Goal: Transaction & Acquisition: Obtain resource

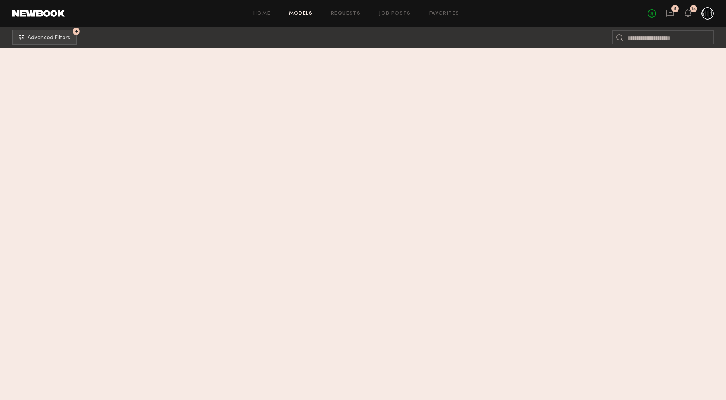
scroll to position [9761, 0]
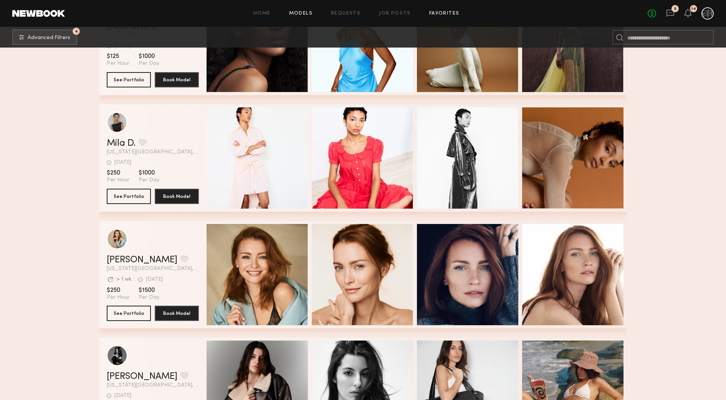
click at [447, 13] on link "Favorites" at bounding box center [444, 13] width 30 height 5
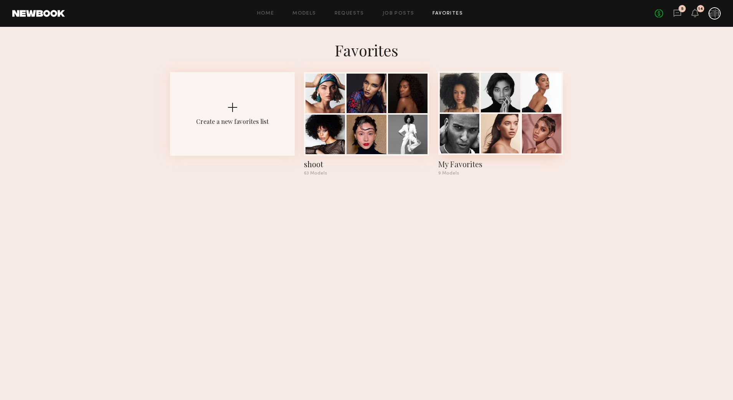
click at [485, 115] on div at bounding box center [501, 134] width 40 height 40
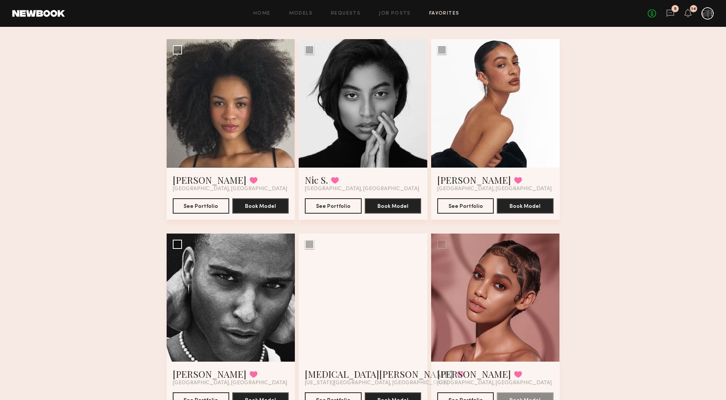
scroll to position [99, 0]
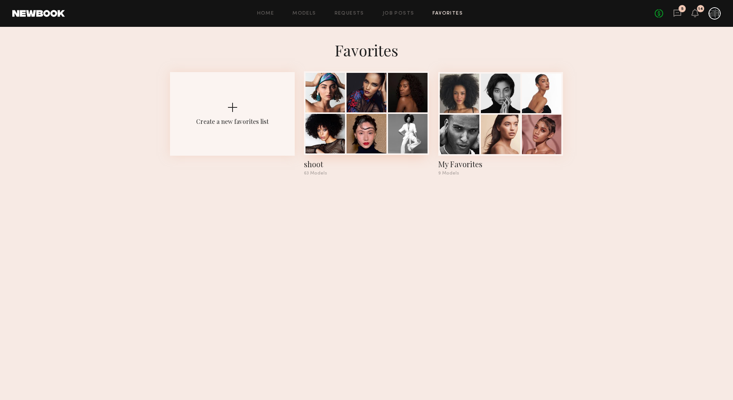
click at [357, 86] on div at bounding box center [367, 93] width 40 height 40
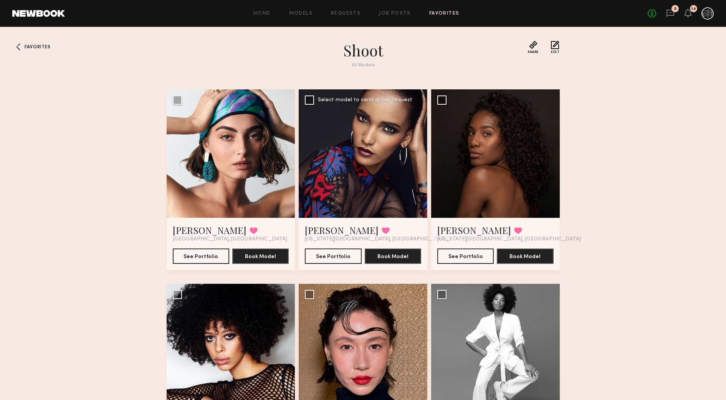
click at [366, 154] on div at bounding box center [363, 153] width 129 height 129
click at [344, 254] on button "See Portfolio" at bounding box center [333, 255] width 56 height 15
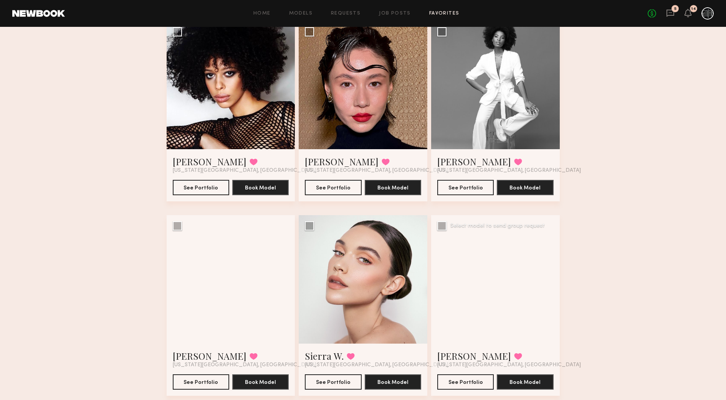
scroll to position [240, 0]
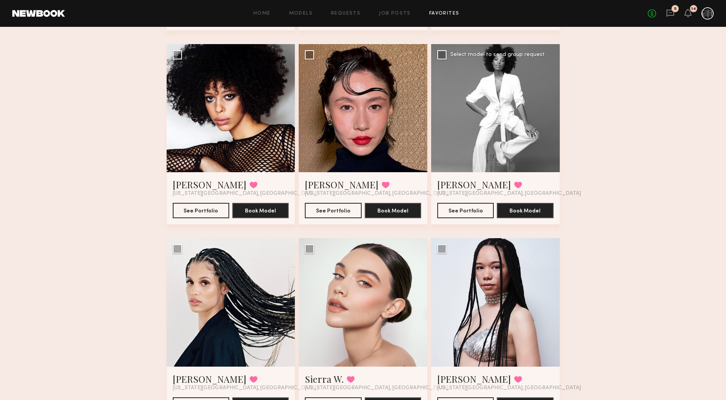
click at [477, 126] on div at bounding box center [495, 108] width 129 height 129
click at [478, 212] on button "See Portfolio" at bounding box center [465, 210] width 56 height 15
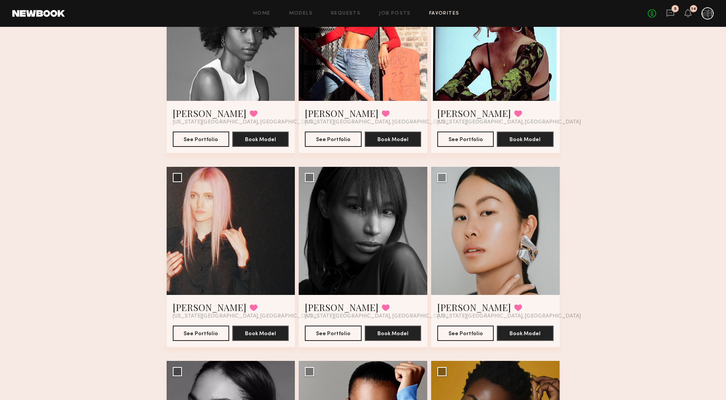
scroll to position [720, 0]
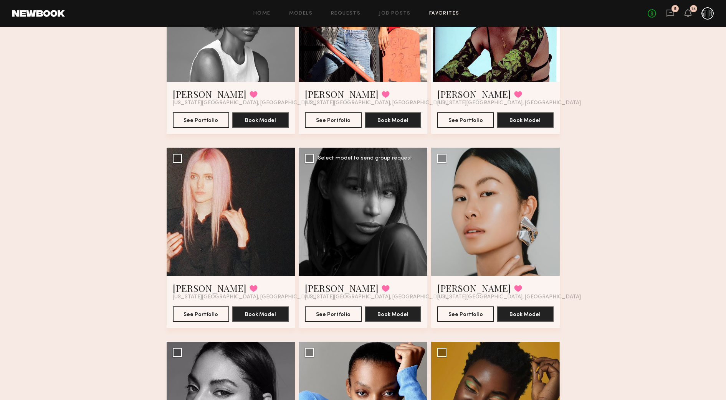
click at [327, 186] on div at bounding box center [363, 212] width 129 height 129
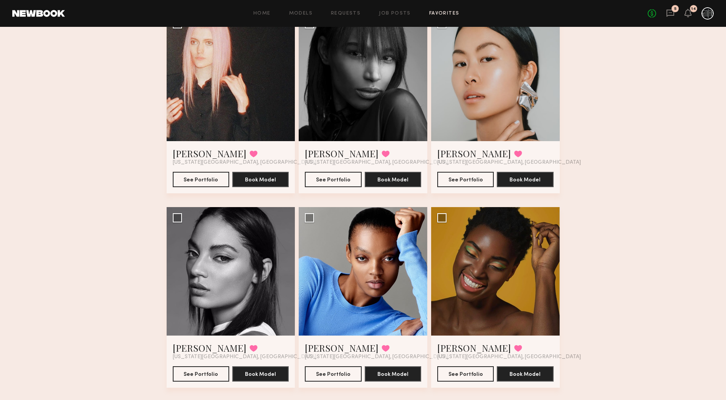
scroll to position [864, 0]
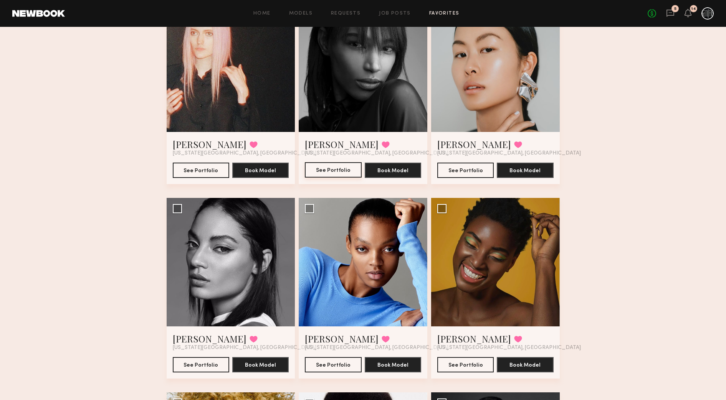
click at [336, 169] on button "See Portfolio" at bounding box center [333, 169] width 56 height 15
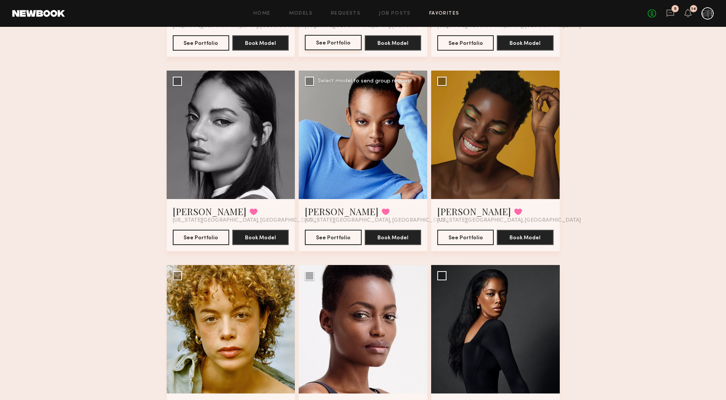
scroll to position [1008, 0]
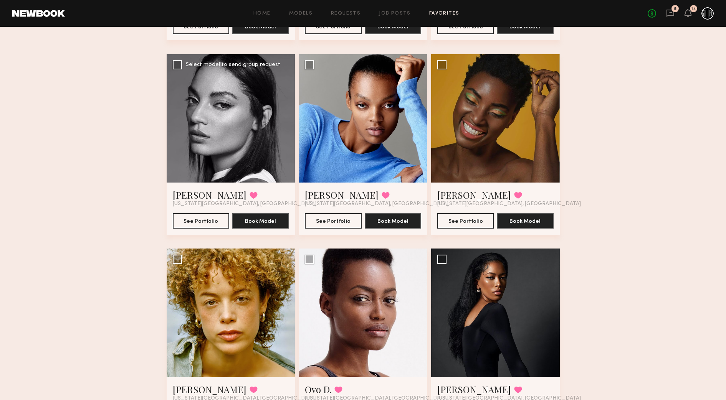
click at [248, 115] on div at bounding box center [231, 118] width 129 height 129
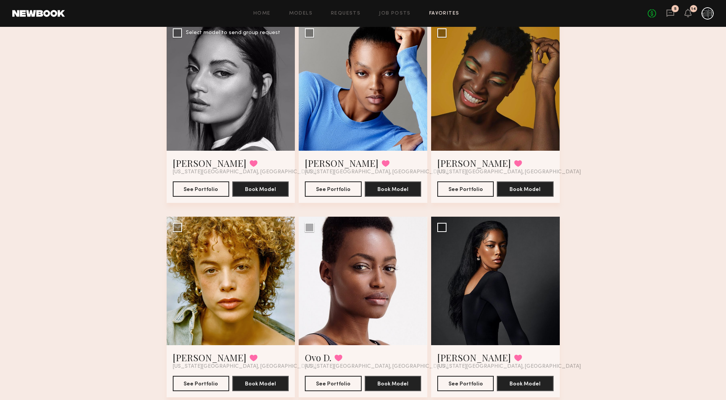
scroll to position [1056, 0]
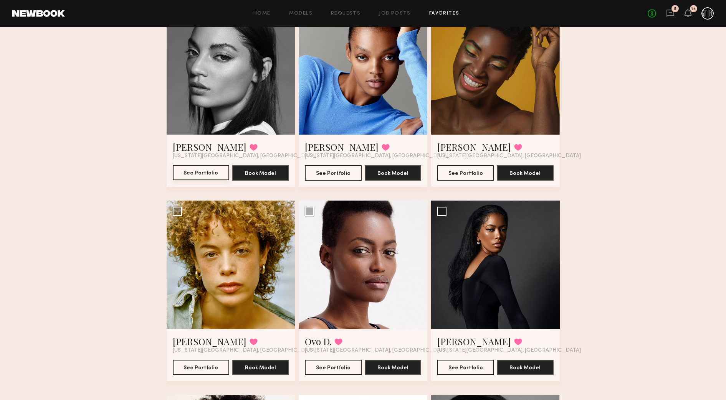
click at [218, 172] on button "See Portfolio" at bounding box center [201, 172] width 56 height 15
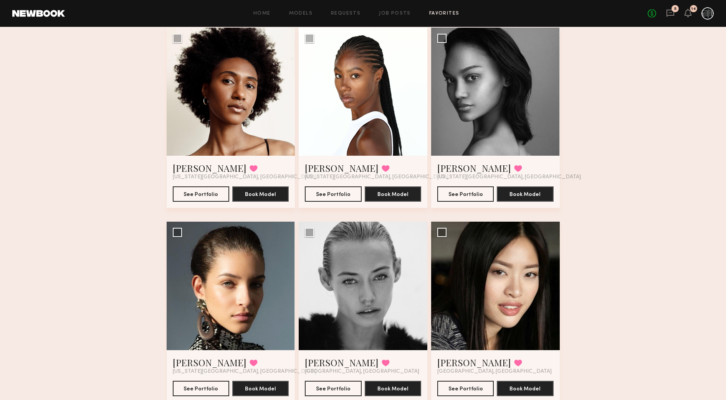
scroll to position [1440, 0]
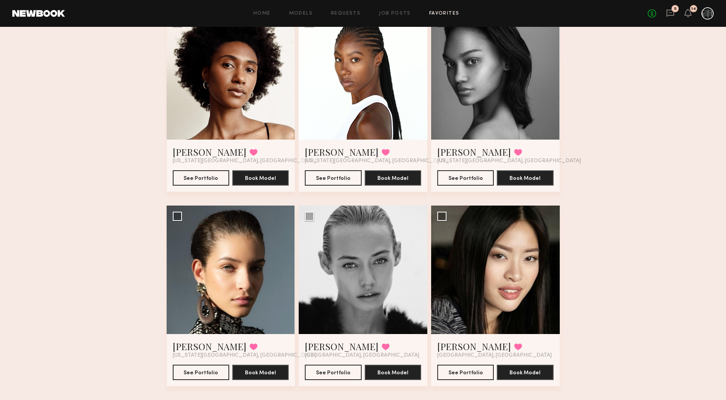
click at [517, 88] on div at bounding box center [495, 76] width 129 height 129
click at [471, 180] on button "See Portfolio" at bounding box center [465, 177] width 56 height 15
click at [260, 233] on div at bounding box center [231, 270] width 129 height 129
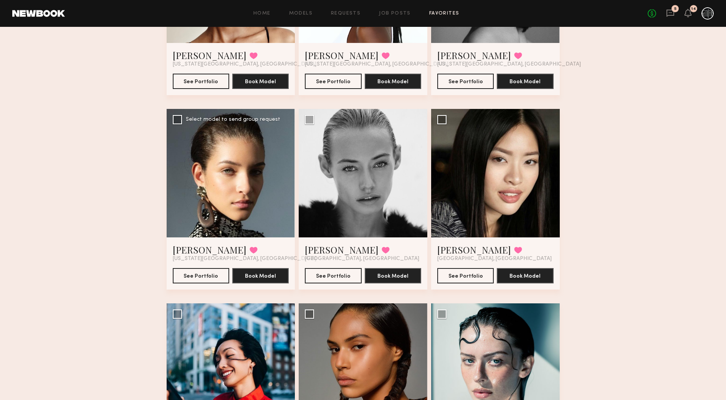
scroll to position [1536, 0]
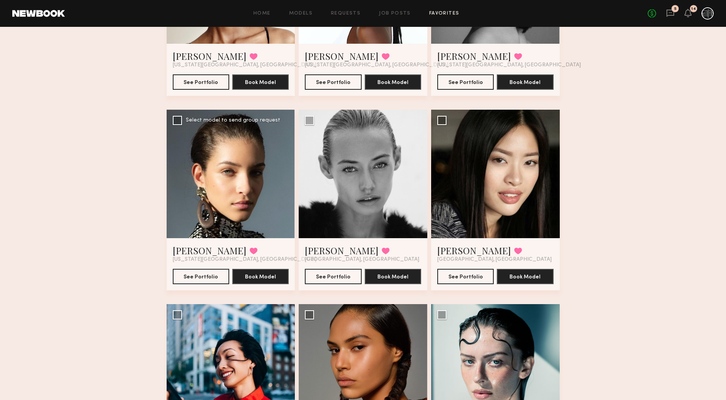
click at [240, 196] on div at bounding box center [231, 174] width 129 height 129
click at [208, 276] on button "See Portfolio" at bounding box center [201, 276] width 56 height 15
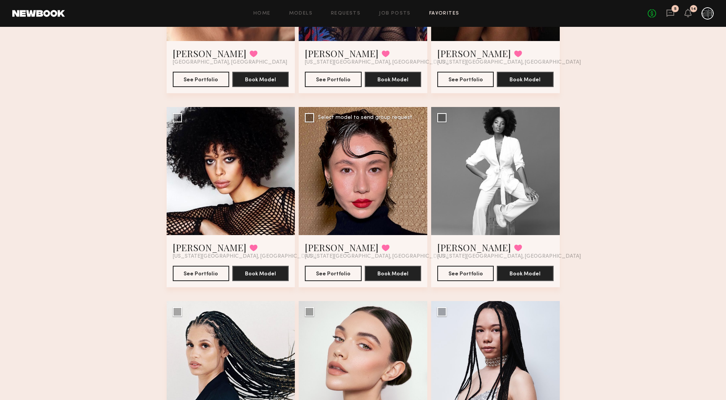
scroll to position [192, 0]
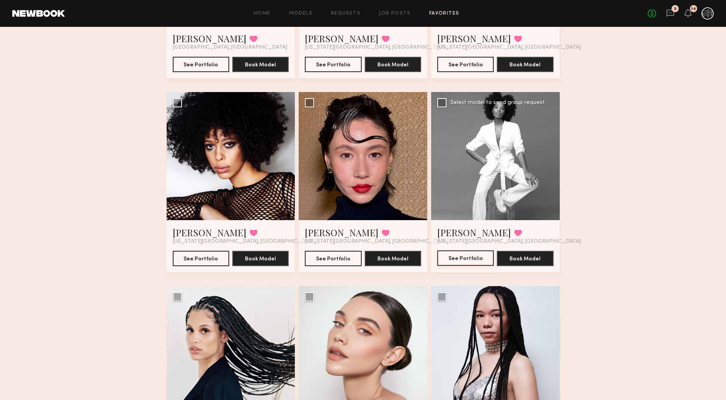
click at [470, 261] on button "See Portfolio" at bounding box center [465, 258] width 56 height 15
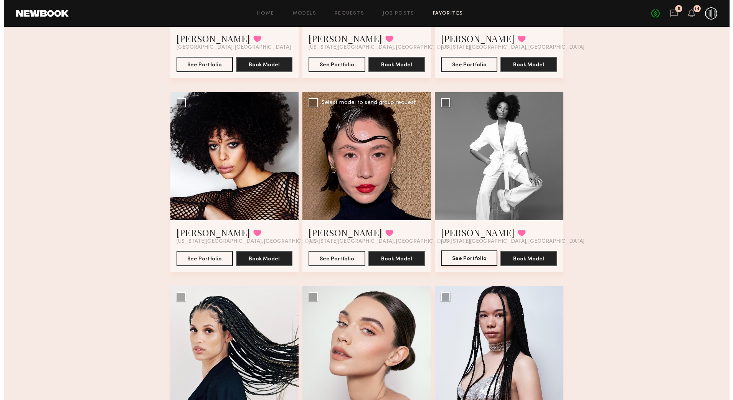
scroll to position [0, 0]
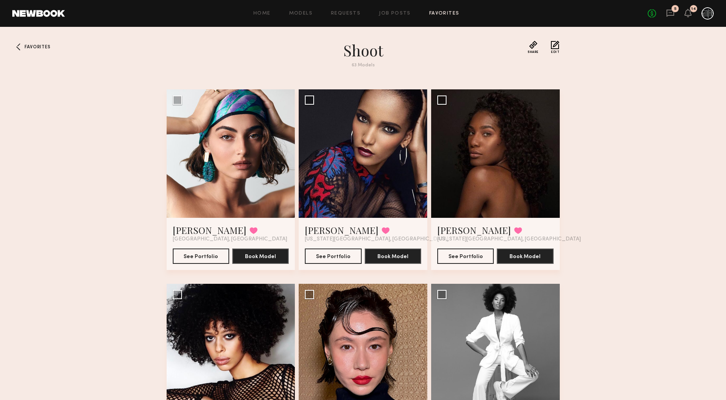
click at [31, 48] on span "Favorites" at bounding box center [38, 47] width 26 height 5
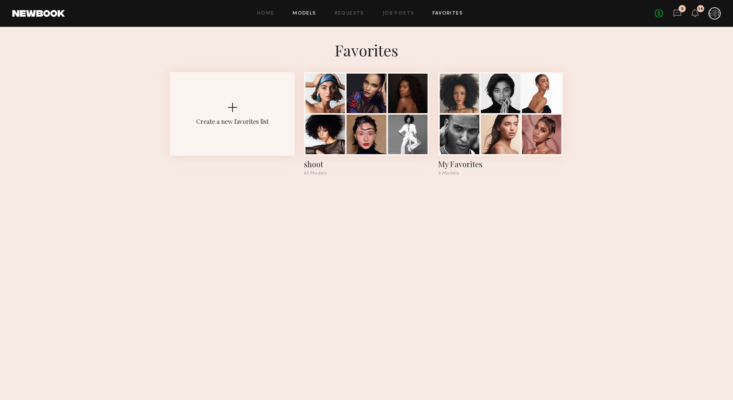
click at [299, 13] on link "Models" at bounding box center [304, 13] width 23 height 5
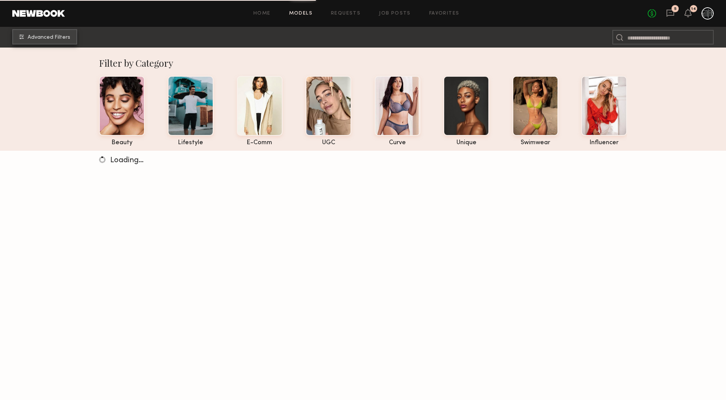
click at [60, 38] on span "Advanced Filters" at bounding box center [49, 37] width 43 height 5
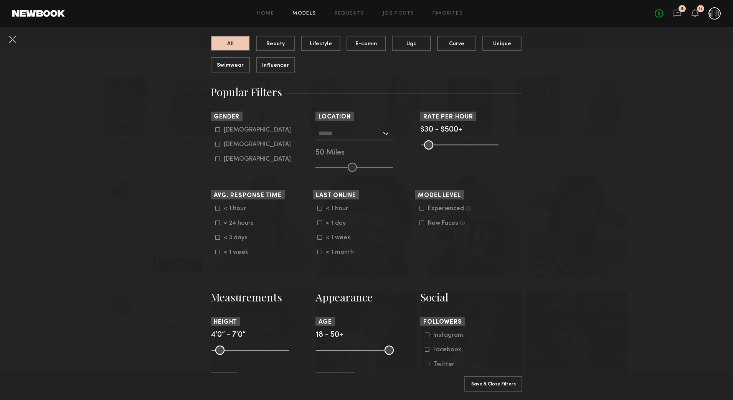
scroll to position [96, 0]
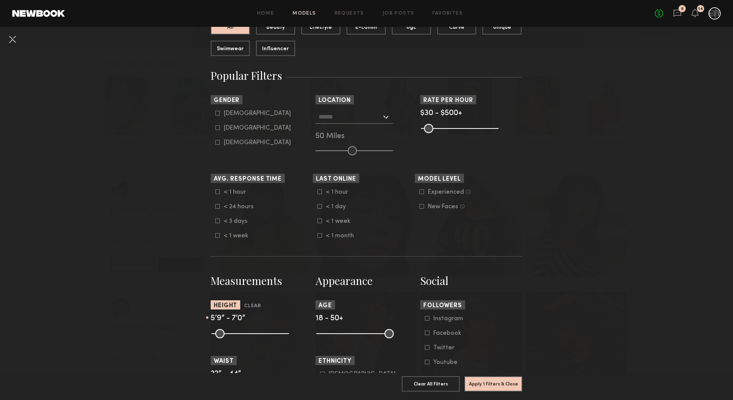
drag, startPoint x: 217, startPoint y: 335, endPoint x: 253, endPoint y: 336, distance: 36.1
type input "**"
click at [253, 336] on input "range" at bounding box center [251, 333] width 78 height 9
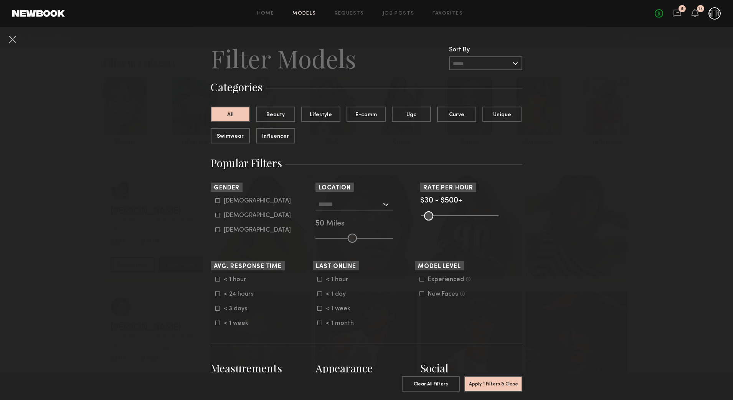
scroll to position [0, 0]
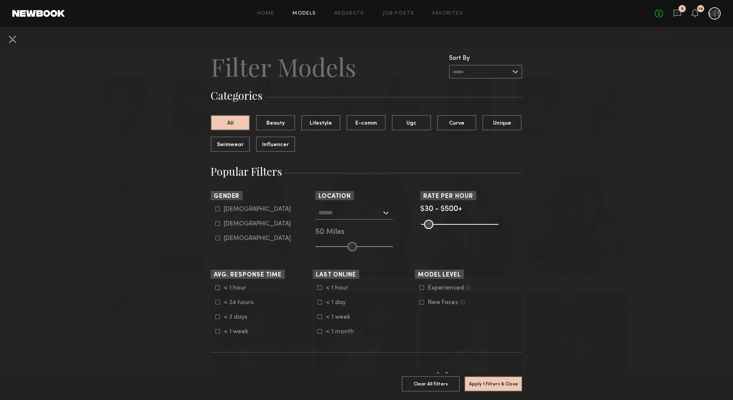
click at [238, 223] on div "Female" at bounding box center [257, 224] width 67 height 5
type input "**"
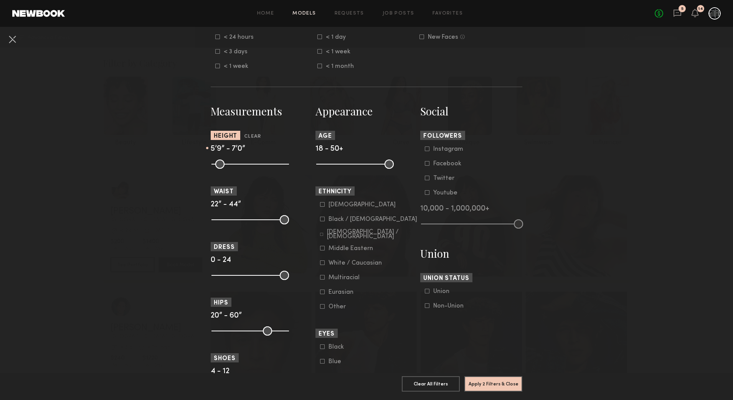
scroll to position [288, 0]
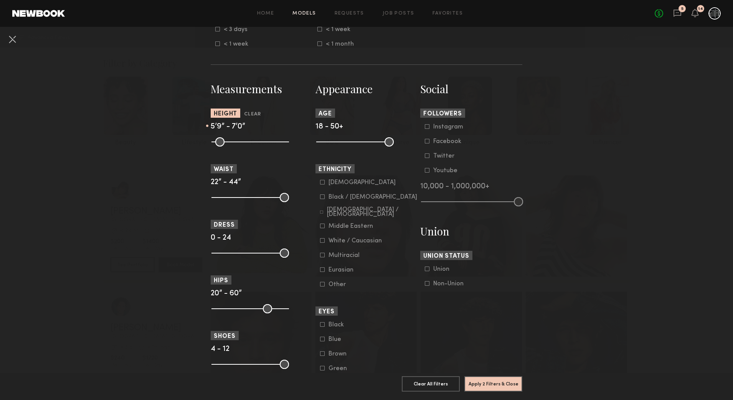
click at [355, 199] on div "Black / African American" at bounding box center [373, 197] width 89 height 5
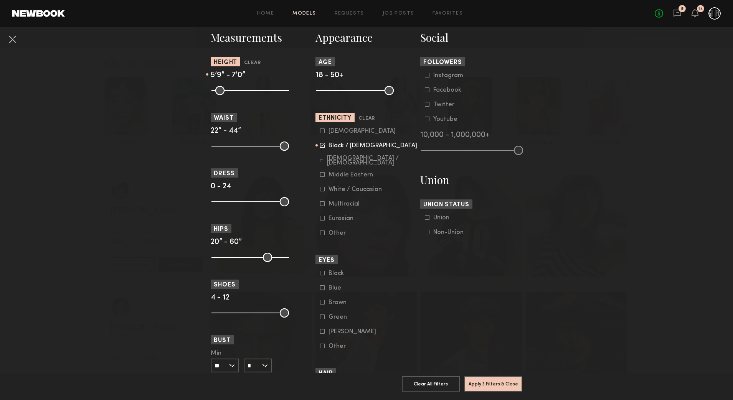
scroll to position [332, 0]
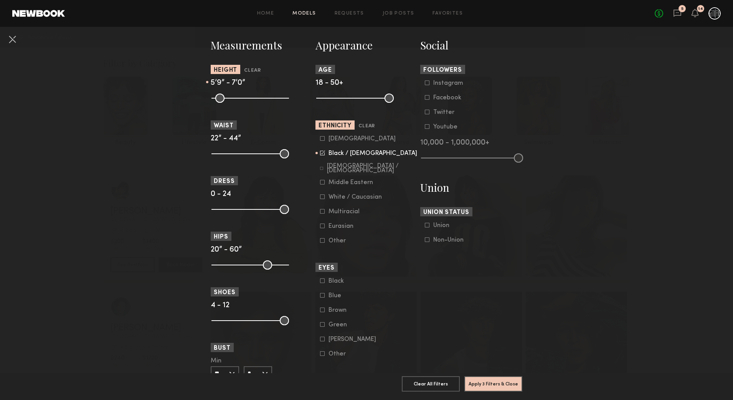
drag, startPoint x: 333, startPoint y: 244, endPoint x: 329, endPoint y: 218, distance: 26.0
click at [333, 243] on div "Other" at bounding box center [344, 241] width 30 height 5
click at [329, 212] on div "Multiracial" at bounding box center [344, 212] width 31 height 5
click at [330, 243] on div "Other" at bounding box center [344, 241] width 30 height 5
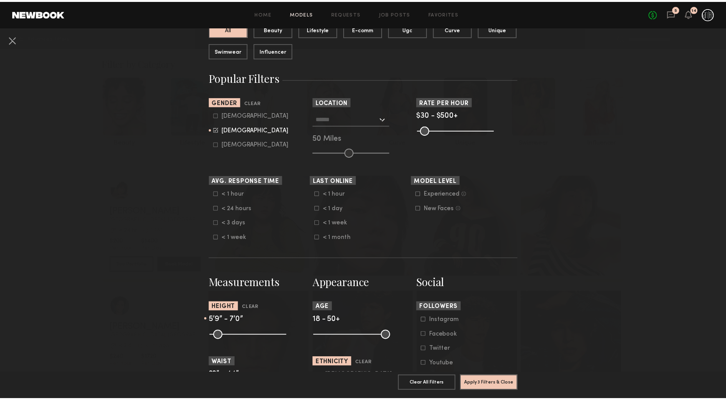
scroll to position [92, 0]
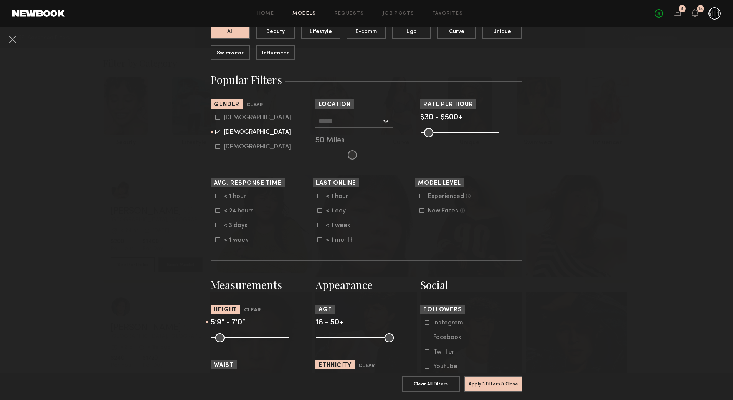
click at [384, 122] on div at bounding box center [355, 121] width 78 height 14
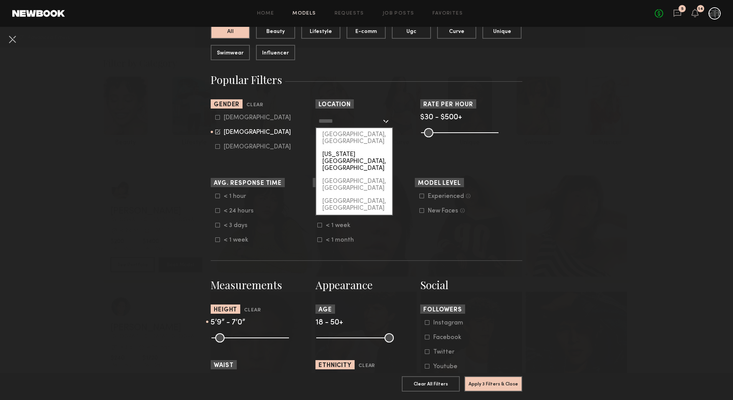
click at [351, 148] on div "[US_STATE][GEOGRAPHIC_DATA], [GEOGRAPHIC_DATA]" at bounding box center [354, 161] width 76 height 27
type input "**********"
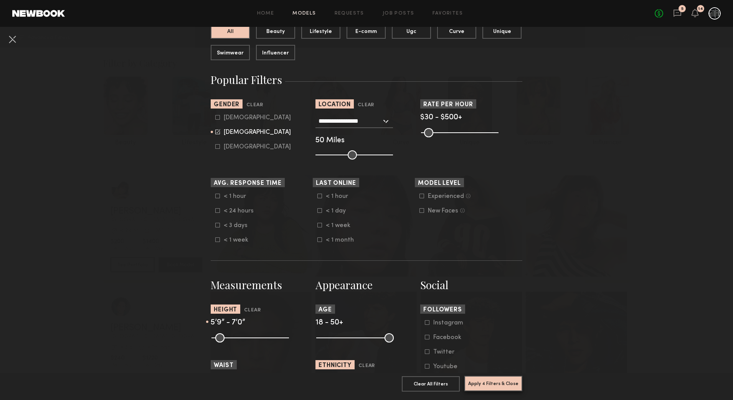
click at [492, 377] on button "Apply 4 Filters & Close" at bounding box center [493, 383] width 58 height 15
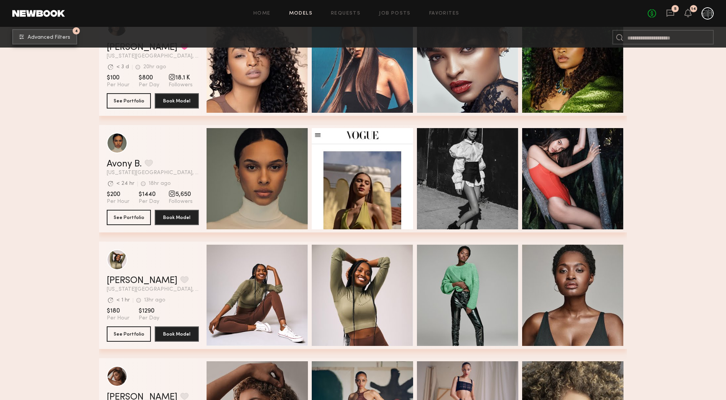
scroll to position [288, 0]
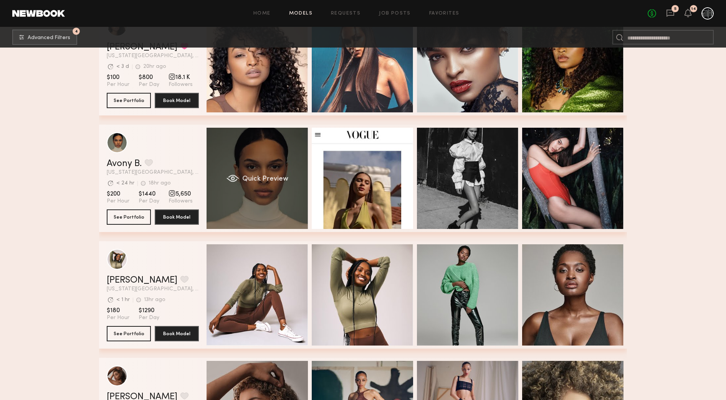
click at [280, 193] on div "Quick Preview" at bounding box center [257, 178] width 101 height 101
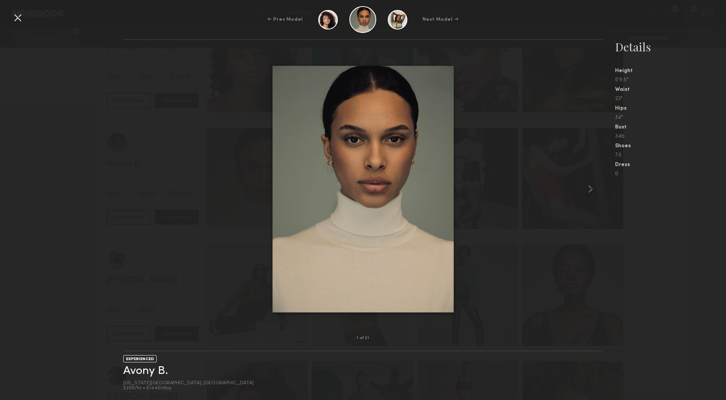
scroll to position [480, 0]
click at [505, 237] on div at bounding box center [362, 189] width 479 height 274
click at [20, 18] on div at bounding box center [18, 18] width 12 height 12
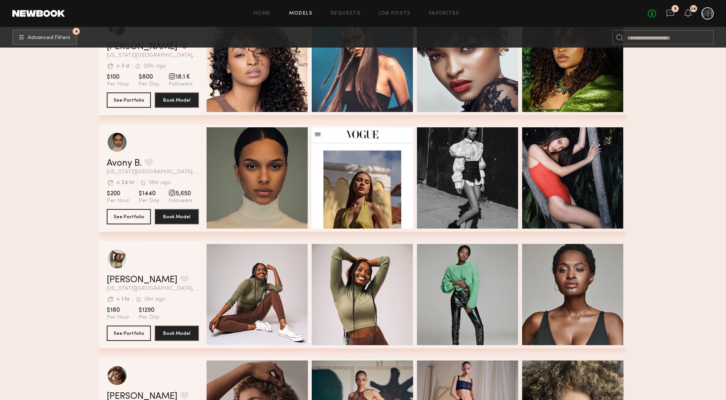
scroll to position [288, 0]
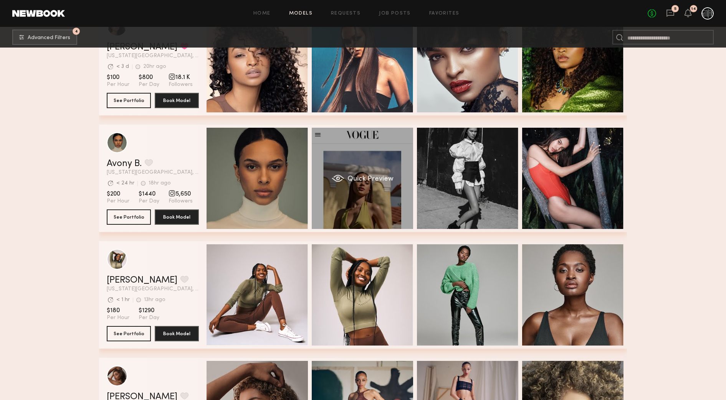
click at [385, 192] on div "Quick Preview" at bounding box center [362, 178] width 101 height 101
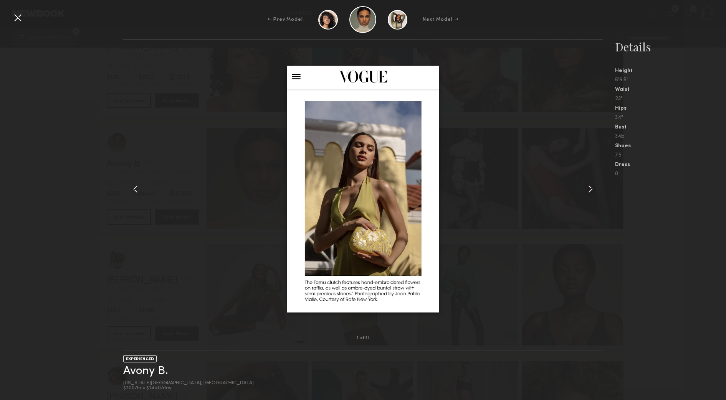
click at [594, 193] on common-icon at bounding box center [590, 189] width 12 height 12
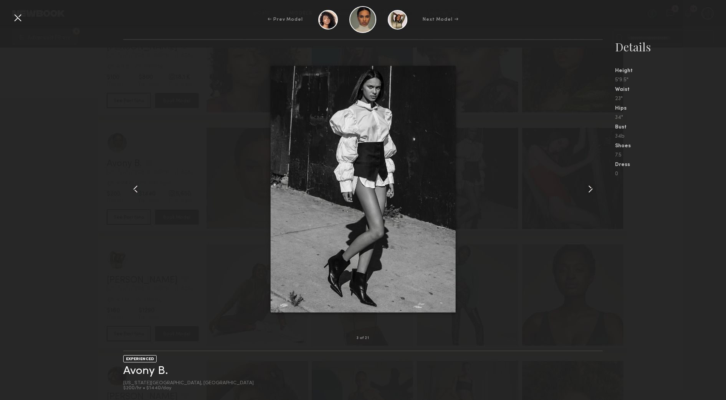
click at [593, 193] on common-icon at bounding box center [590, 189] width 12 height 12
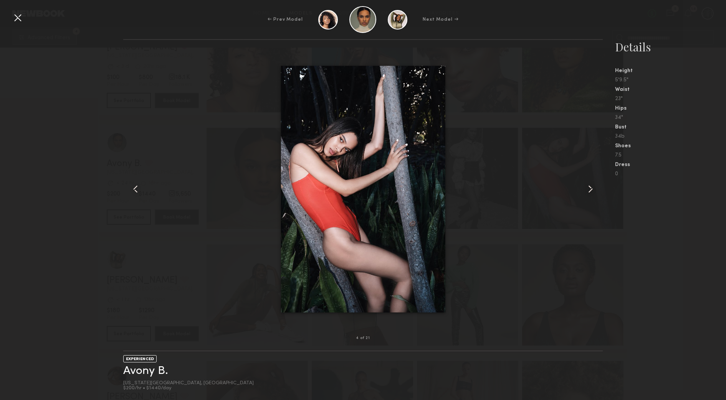
click at [593, 193] on common-icon at bounding box center [590, 189] width 12 height 12
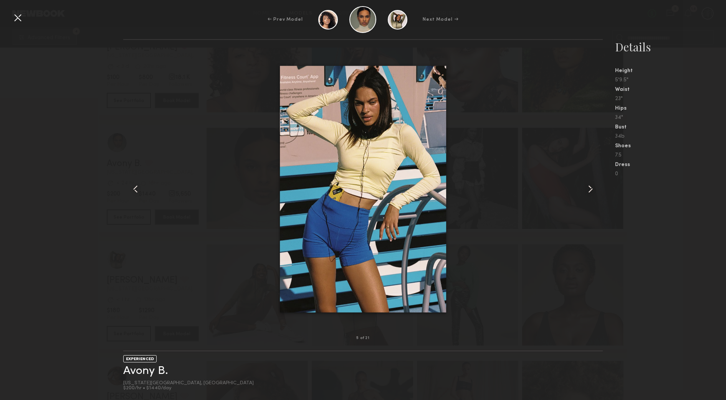
click at [593, 193] on common-icon at bounding box center [590, 189] width 12 height 12
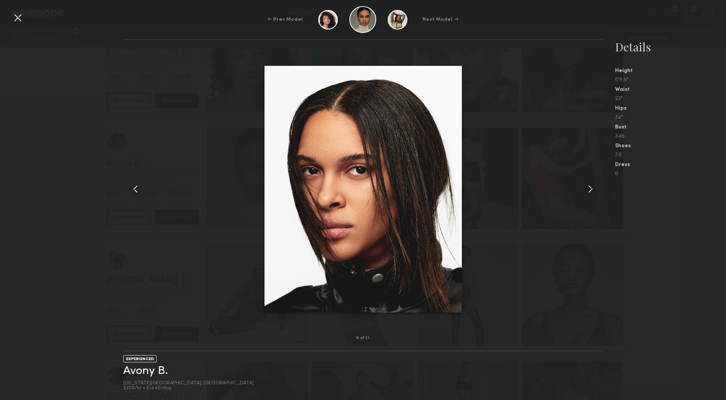
click at [593, 193] on common-icon at bounding box center [590, 189] width 12 height 12
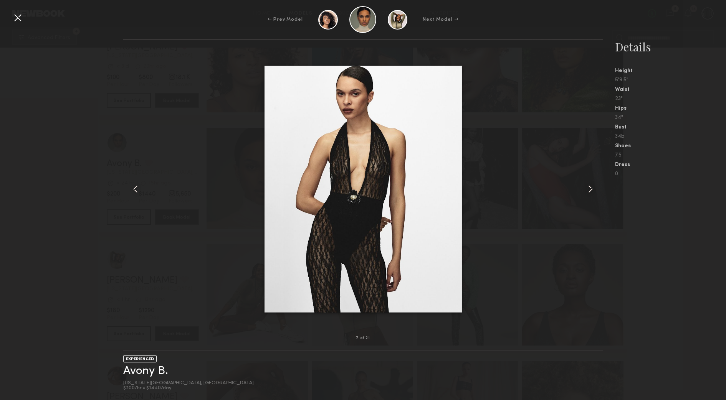
click at [593, 193] on common-icon at bounding box center [590, 189] width 12 height 12
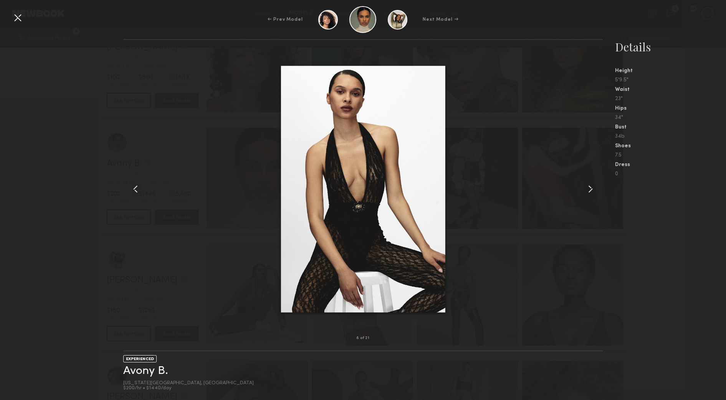
click at [593, 193] on common-icon at bounding box center [590, 189] width 12 height 12
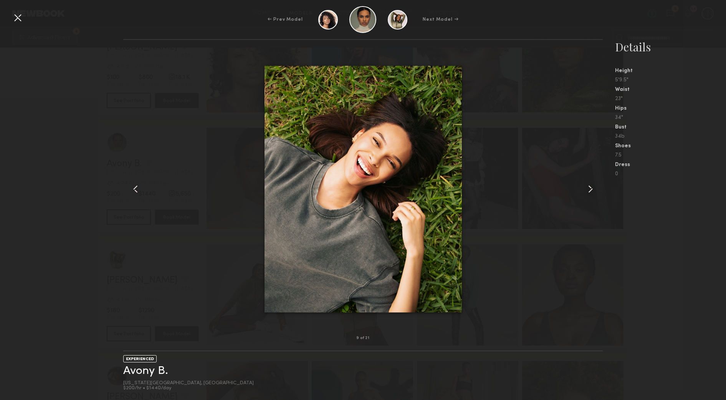
click at [593, 193] on common-icon at bounding box center [590, 189] width 12 height 12
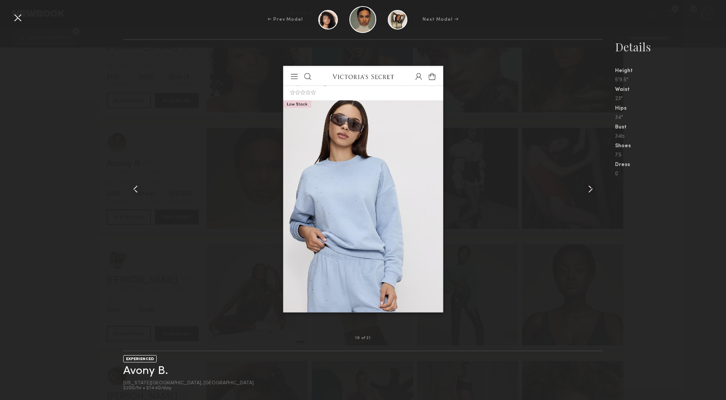
click at [593, 193] on common-icon at bounding box center [590, 189] width 12 height 12
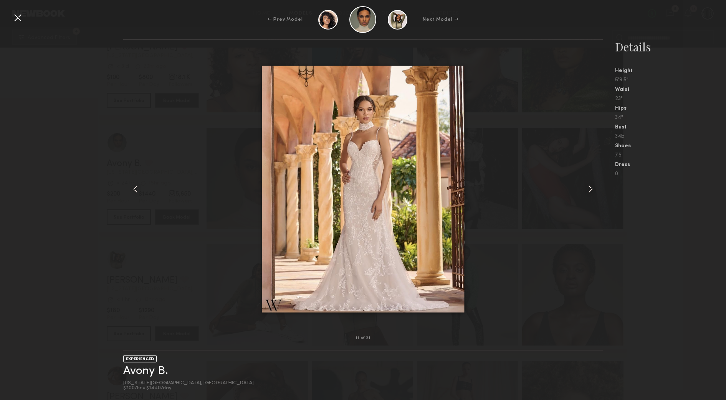
click at [593, 193] on common-icon at bounding box center [590, 189] width 12 height 12
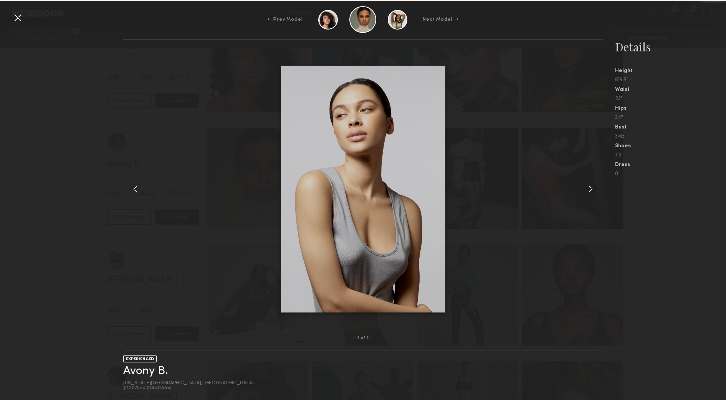
click at [593, 193] on common-icon at bounding box center [590, 189] width 12 height 12
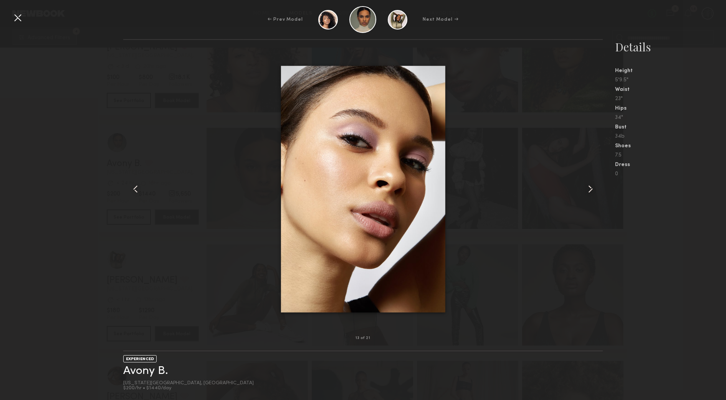
click at [593, 193] on common-icon at bounding box center [590, 189] width 12 height 12
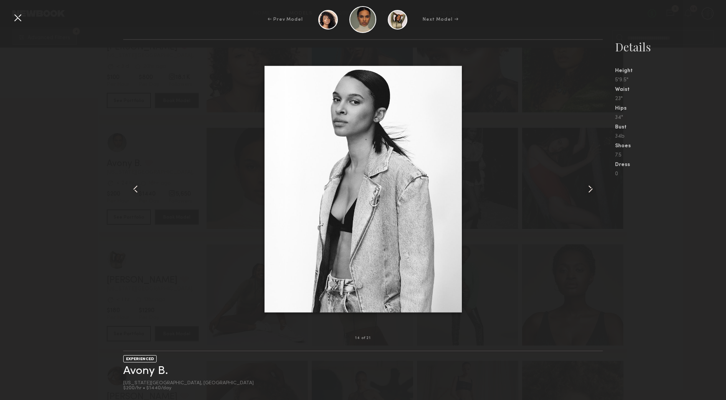
click at [593, 193] on common-icon at bounding box center [590, 189] width 12 height 12
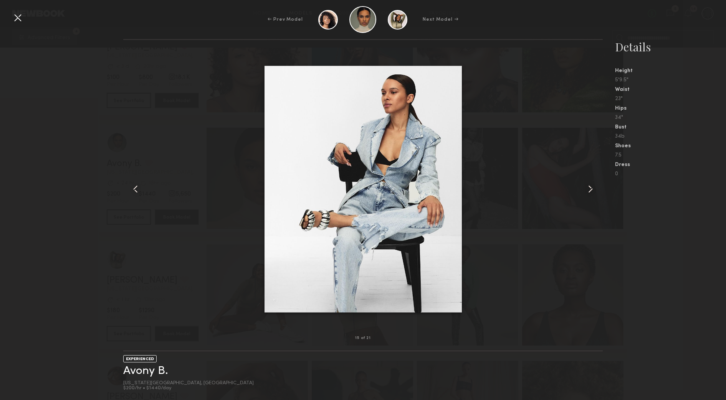
click at [593, 193] on common-icon at bounding box center [590, 189] width 12 height 12
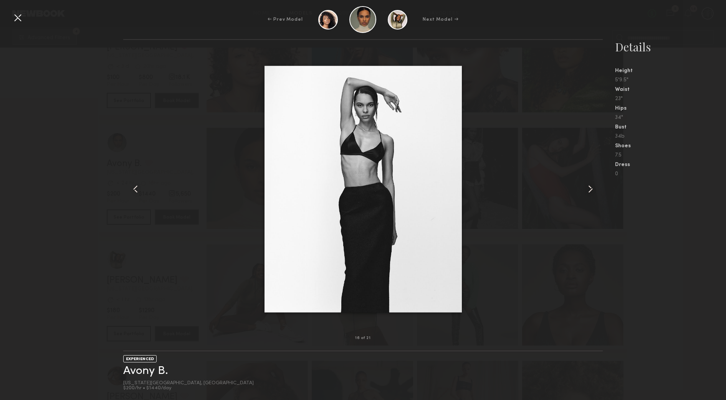
click at [593, 193] on common-icon at bounding box center [590, 189] width 12 height 12
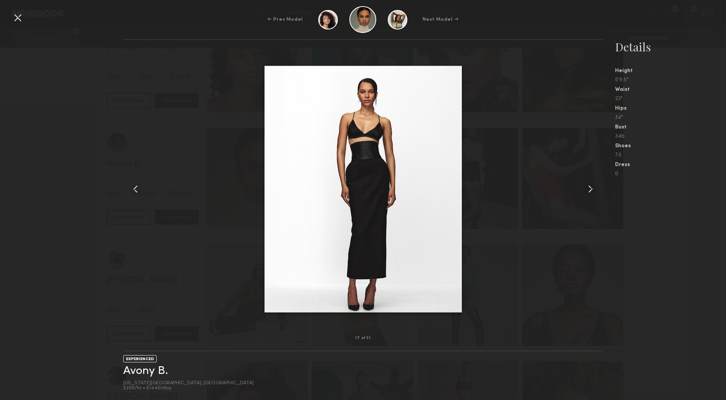
click at [593, 192] on common-icon at bounding box center [590, 189] width 12 height 12
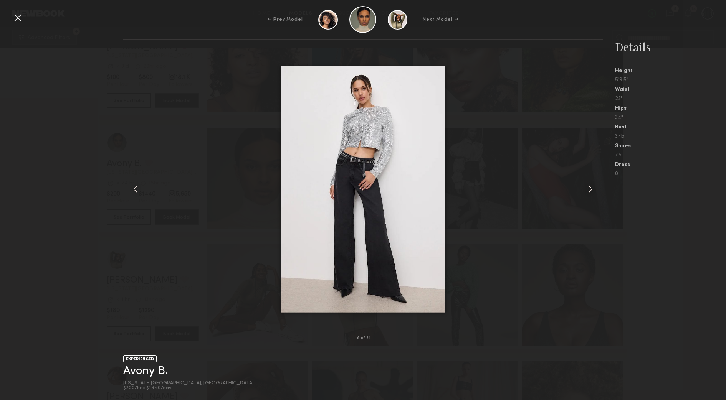
click at [593, 192] on common-icon at bounding box center [590, 189] width 12 height 12
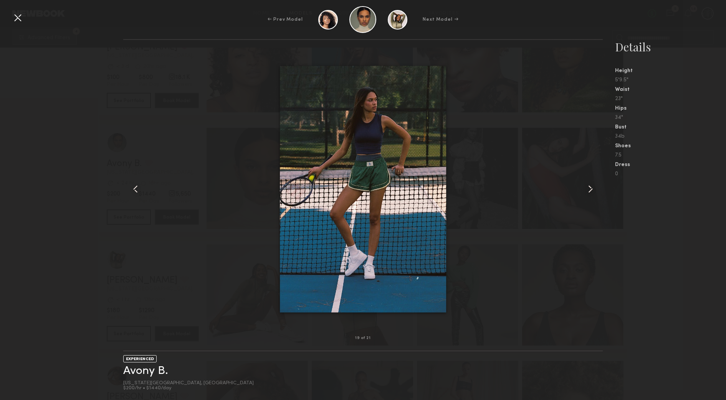
click at [593, 192] on common-icon at bounding box center [590, 189] width 12 height 12
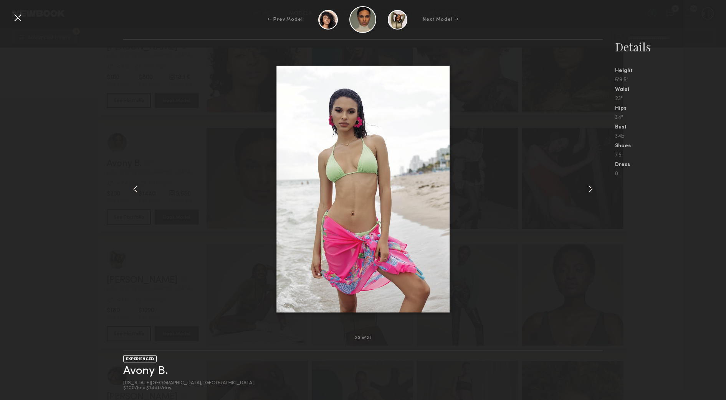
click at [593, 192] on common-icon at bounding box center [590, 189] width 12 height 12
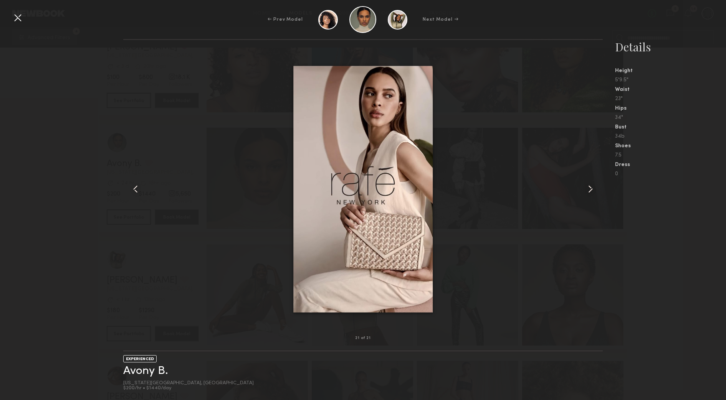
click at [18, 15] on div at bounding box center [18, 18] width 12 height 12
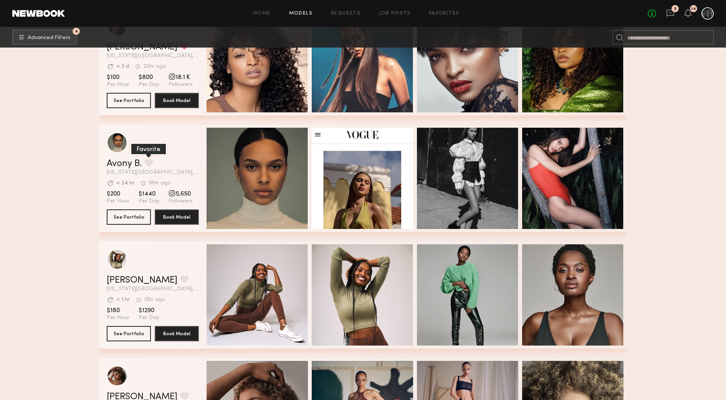
click at [153, 166] on button "grid" at bounding box center [149, 162] width 8 height 7
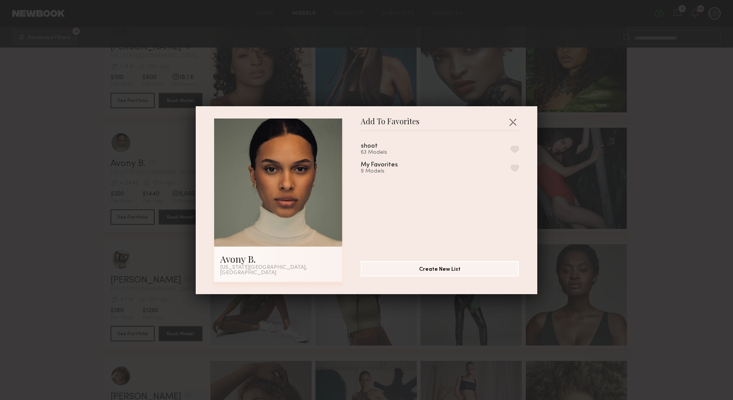
click at [511, 172] on button "button" at bounding box center [515, 168] width 8 height 7
click at [512, 124] on button "button" at bounding box center [513, 122] width 12 height 12
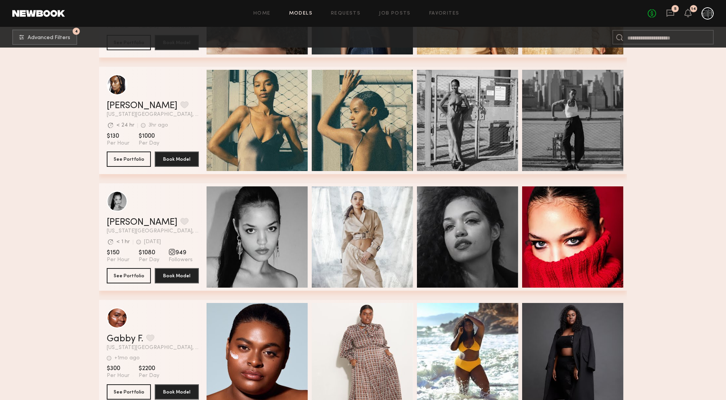
scroll to position [1874, 0]
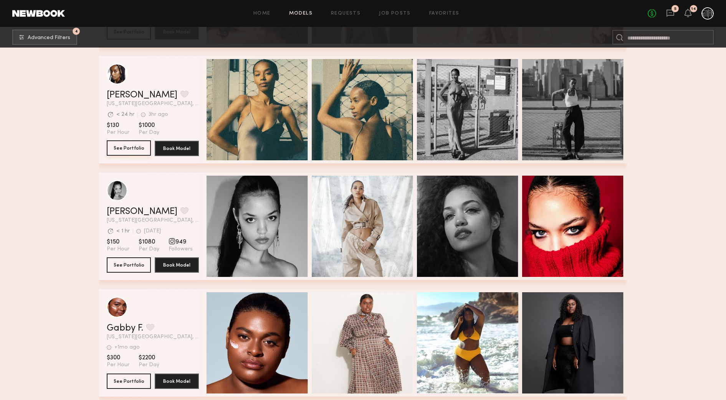
click at [128, 149] on button "See Portfolio" at bounding box center [129, 148] width 44 height 15
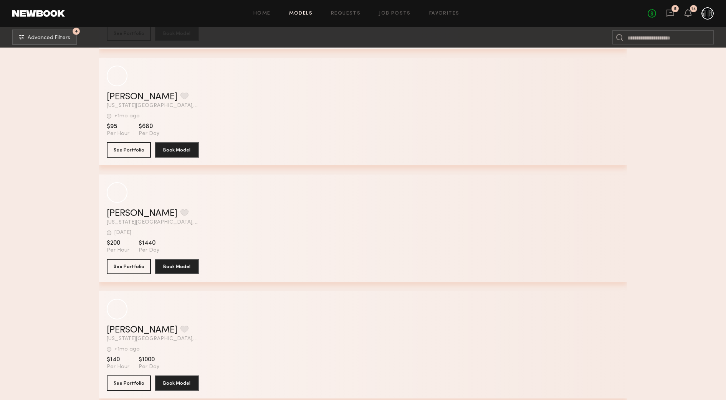
scroll to position [15498, 0]
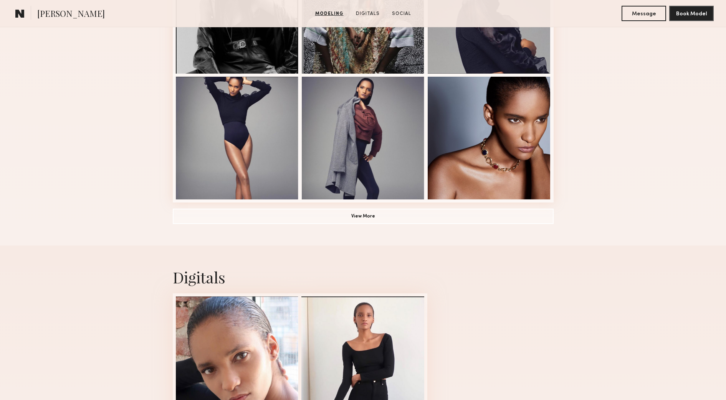
scroll to position [768, 0]
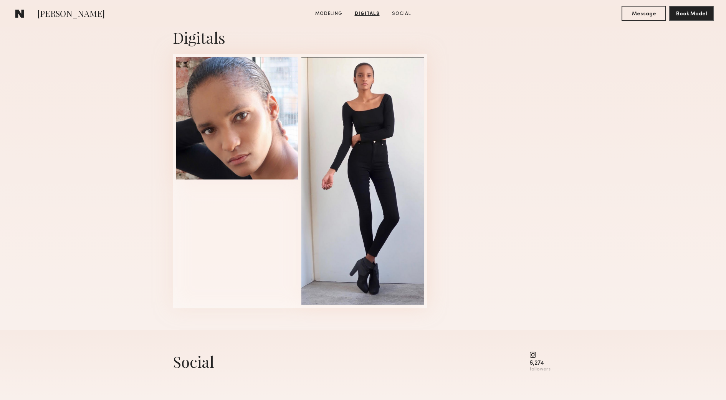
click at [534, 359] on common-icon at bounding box center [539, 355] width 21 height 7
click at [534, 357] on common-icon at bounding box center [539, 355] width 21 height 7
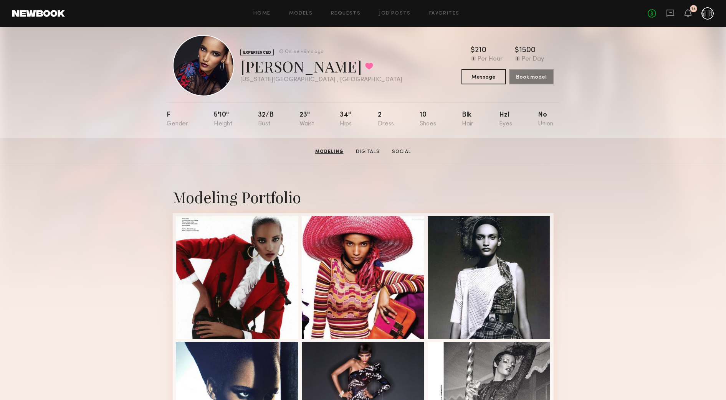
scroll to position [0, 0]
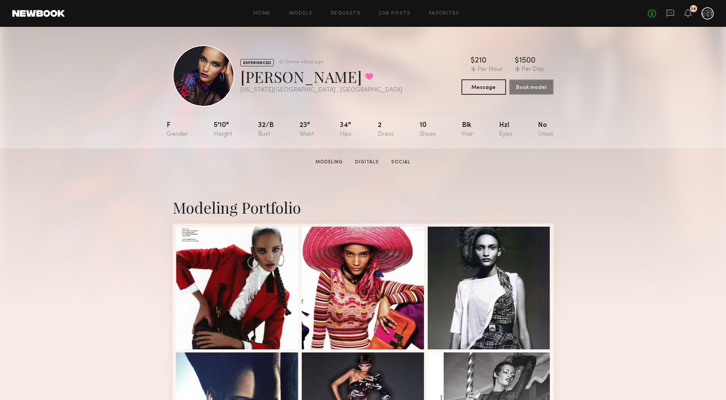
click at [365, 166] on link "Digitals" at bounding box center [367, 162] width 30 height 7
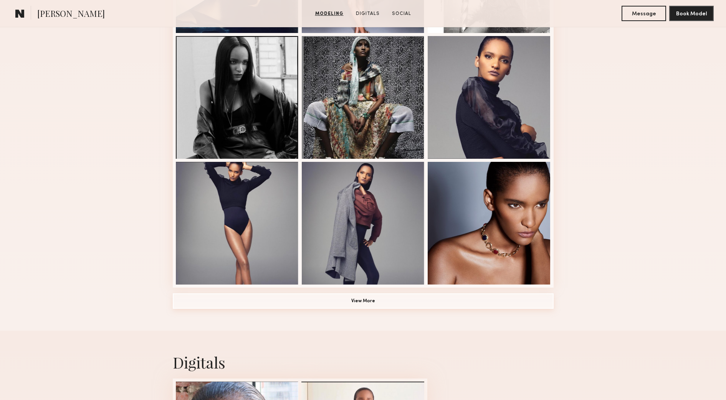
scroll to position [442, 0]
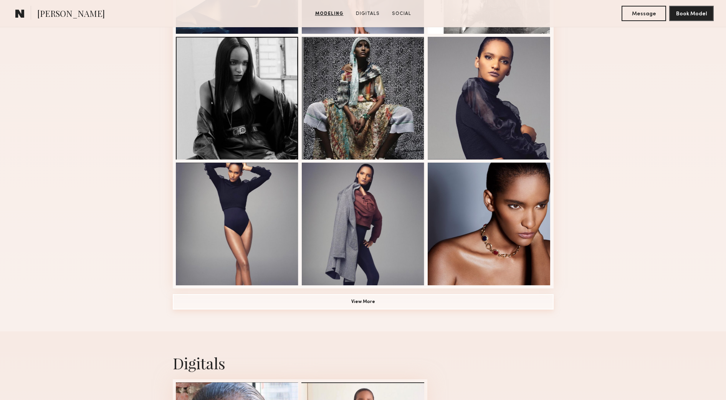
click at [413, 300] on button "View More" at bounding box center [363, 301] width 381 height 15
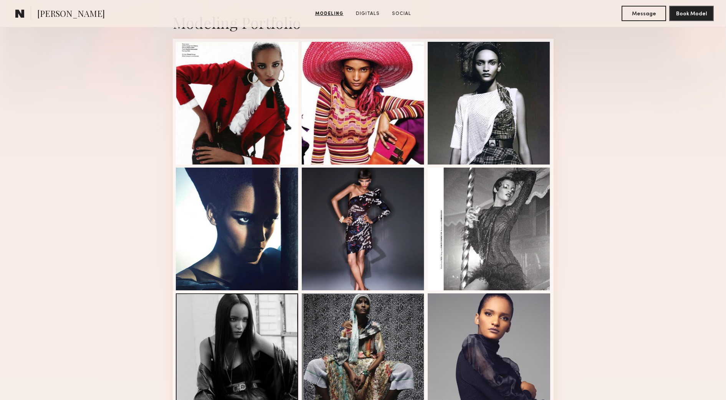
scroll to position [154, 0]
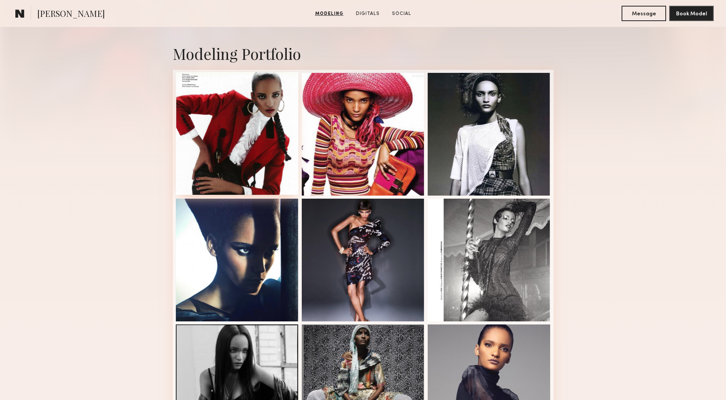
click at [273, 167] on div at bounding box center [237, 133] width 123 height 123
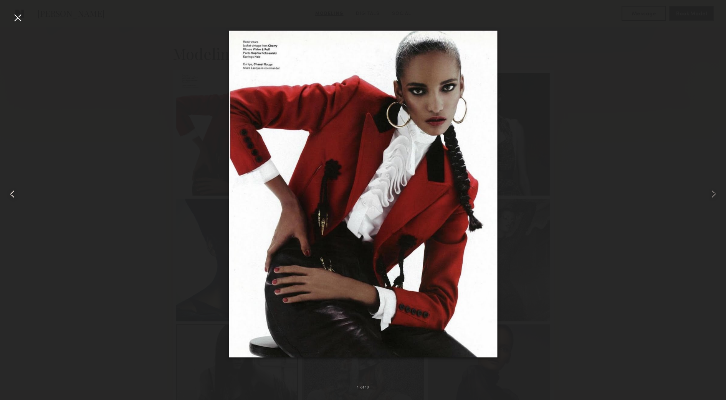
click at [25, 22] on div at bounding box center [14, 194] width 29 height 364
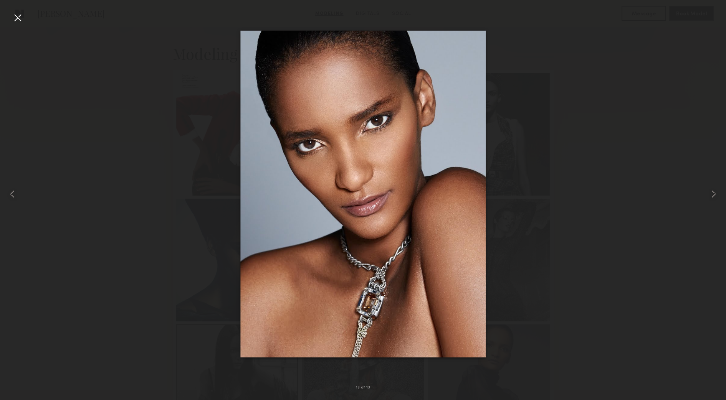
click at [23, 20] on div at bounding box center [18, 18] width 12 height 12
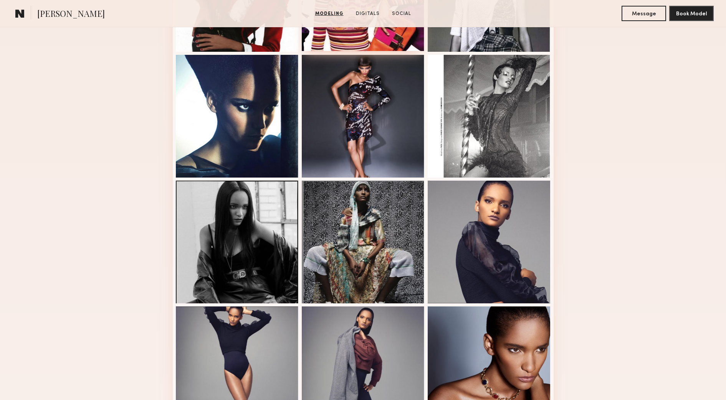
scroll to position [346, 0]
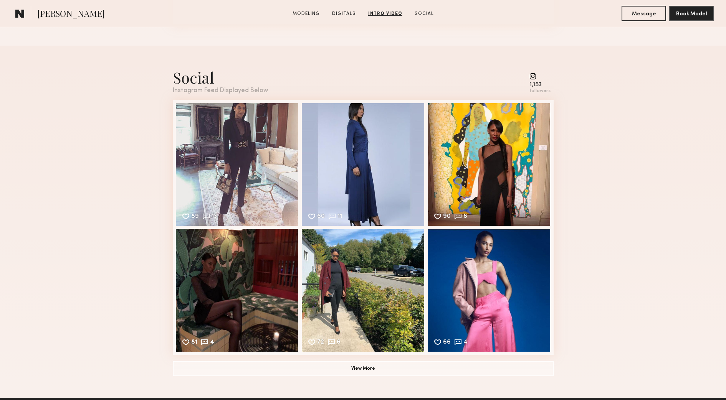
scroll to position [1344, 0]
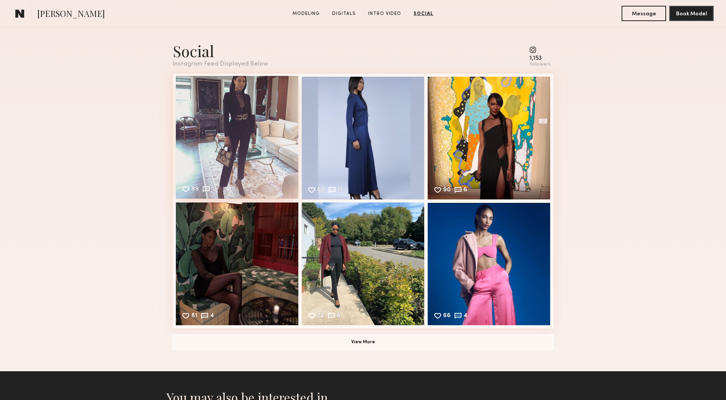
click at [253, 160] on div "89 13 Likes & comments displayed to show model’s engagement" at bounding box center [237, 137] width 123 height 123
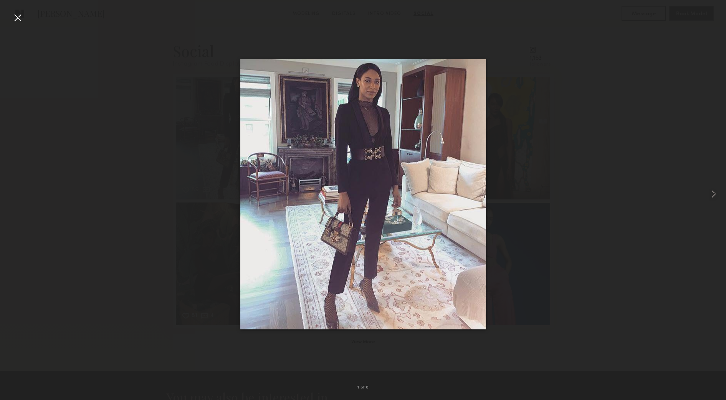
click at [17, 15] on div at bounding box center [18, 18] width 12 height 12
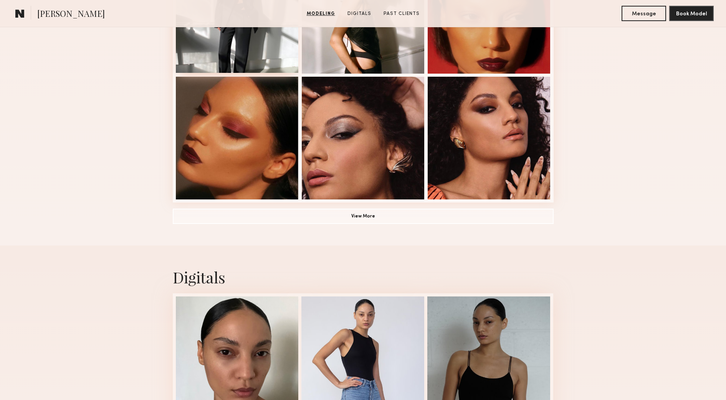
scroll to position [336, 0]
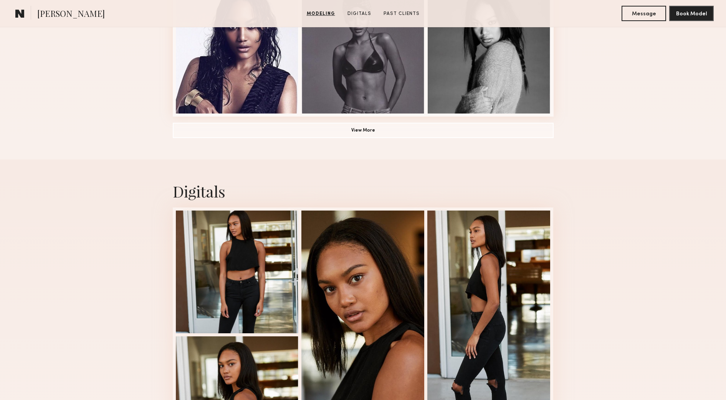
scroll to position [624, 0]
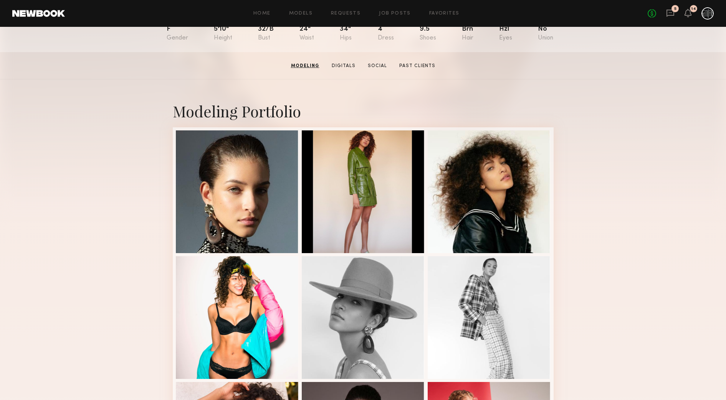
scroll to position [96, 0]
click at [334, 205] on div at bounding box center [363, 191] width 123 height 123
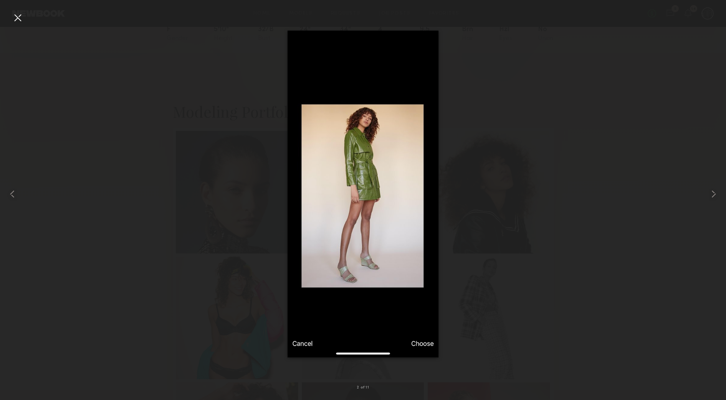
click at [19, 21] on div at bounding box center [18, 18] width 12 height 12
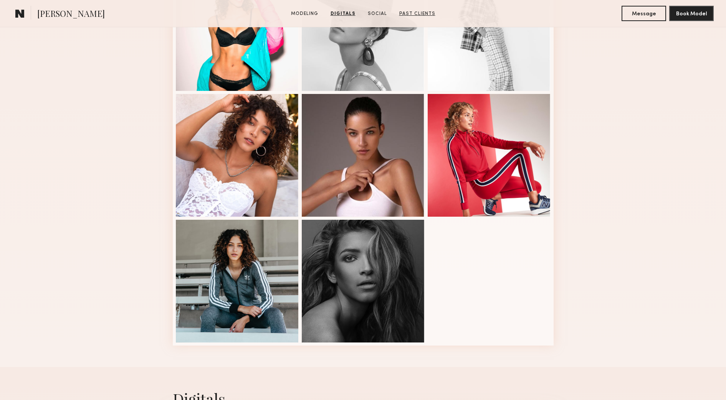
scroll to position [384, 0]
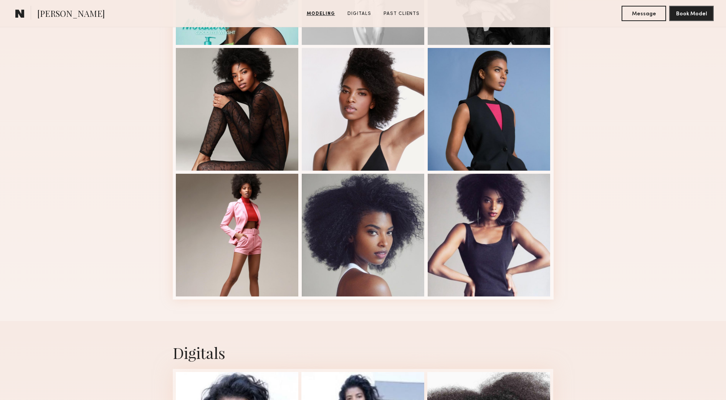
scroll to position [301, 0]
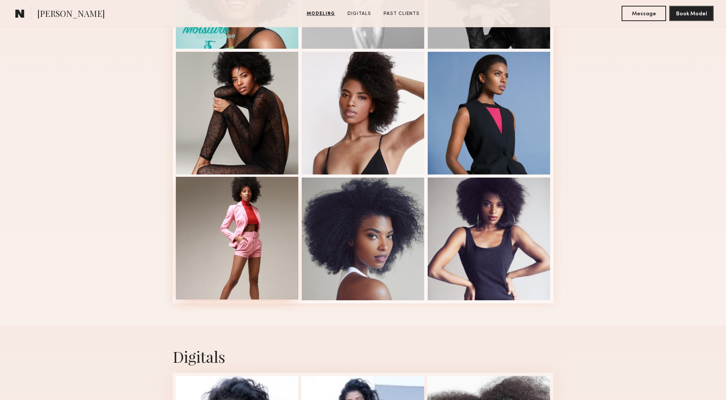
click at [231, 272] on div at bounding box center [237, 238] width 123 height 123
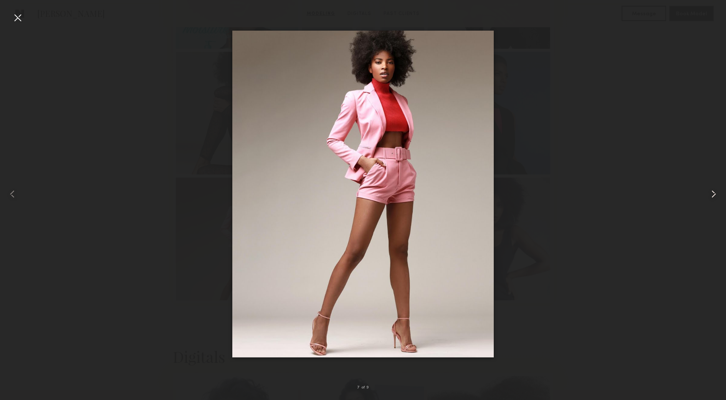
click at [717, 187] on div at bounding box center [711, 194] width 29 height 364
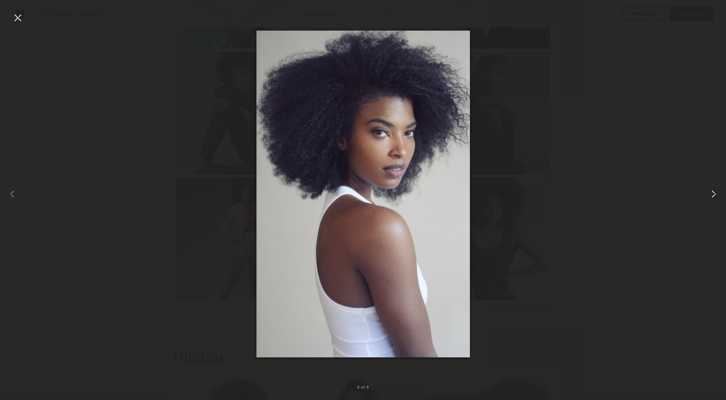
click at [717, 187] on div at bounding box center [711, 194] width 29 height 364
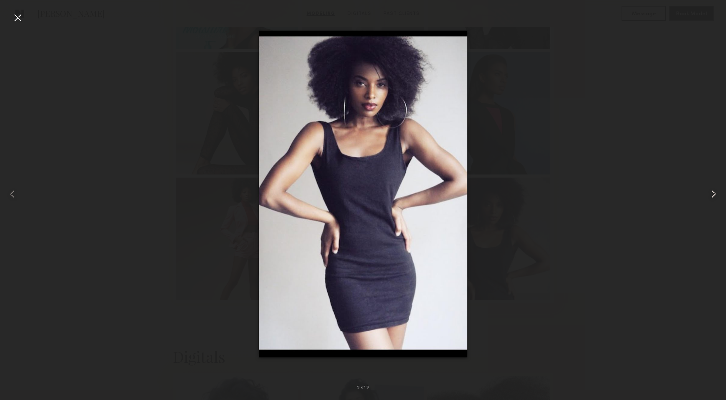
click at [717, 187] on div at bounding box center [711, 194] width 29 height 364
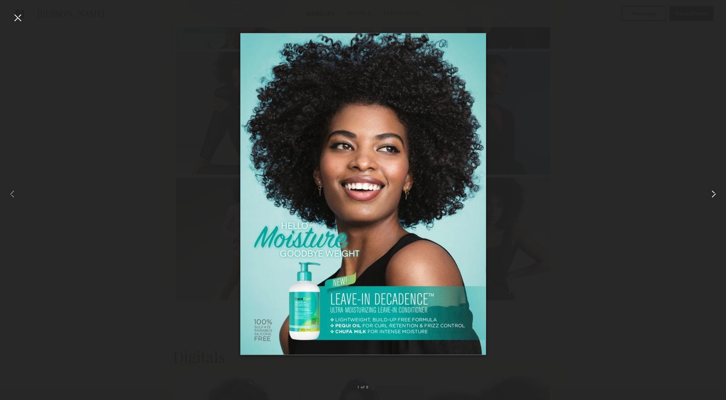
click at [717, 187] on div at bounding box center [711, 194] width 29 height 364
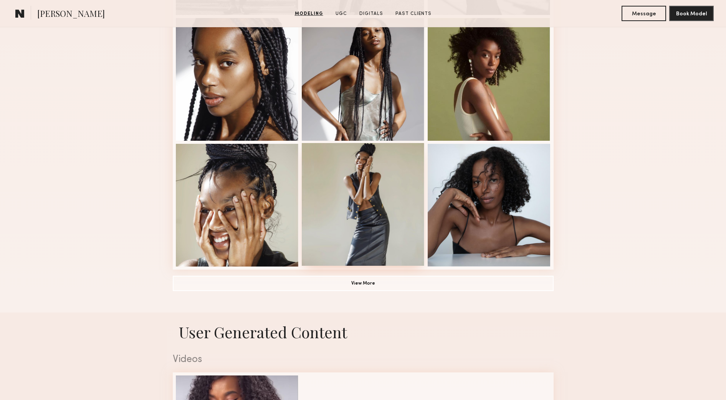
scroll to position [480, 0]
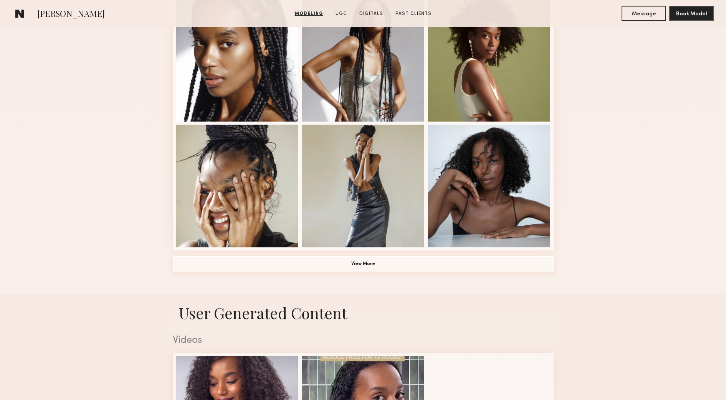
click at [366, 269] on button "View More" at bounding box center [363, 263] width 381 height 15
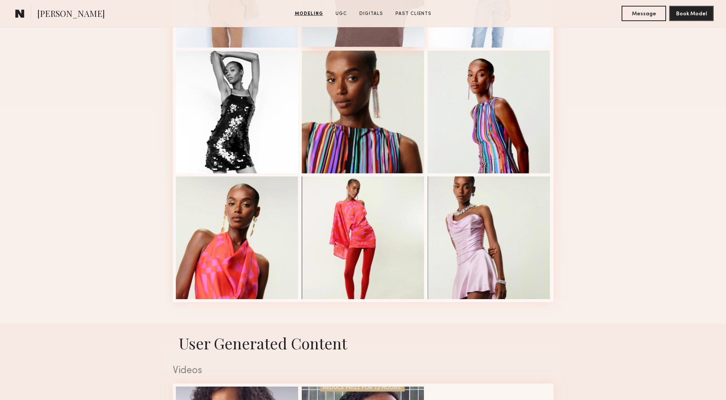
scroll to position [960, 0]
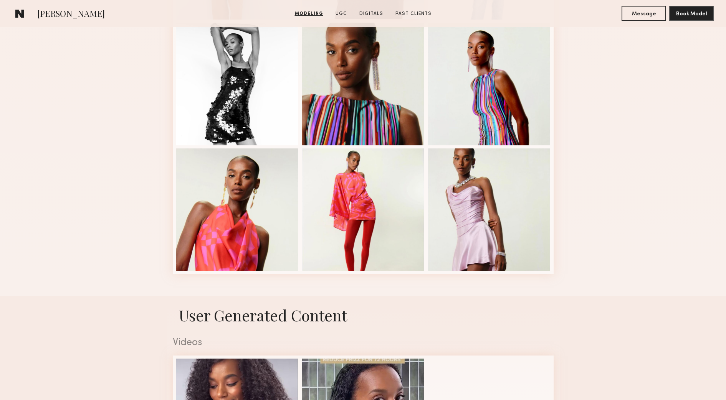
click at [375, 241] on div at bounding box center [363, 210] width 123 height 123
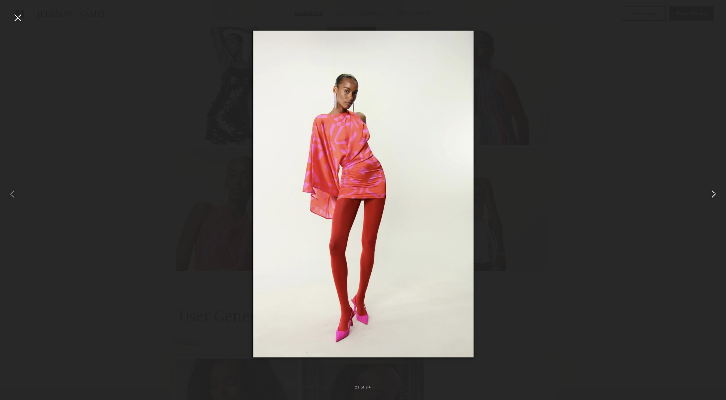
click at [709, 193] on common-icon at bounding box center [713, 194] width 12 height 12
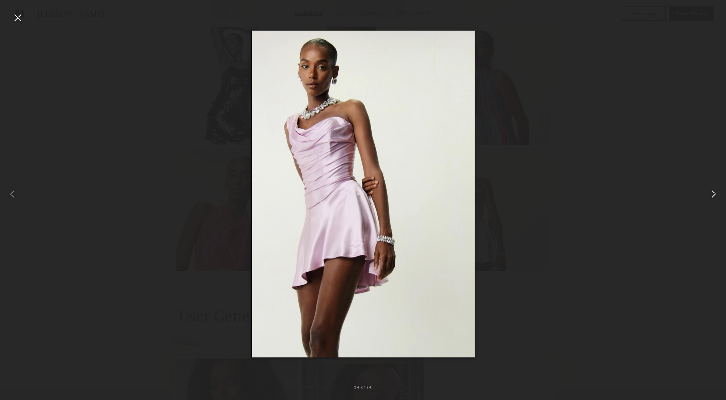
click at [709, 193] on common-icon at bounding box center [713, 194] width 12 height 12
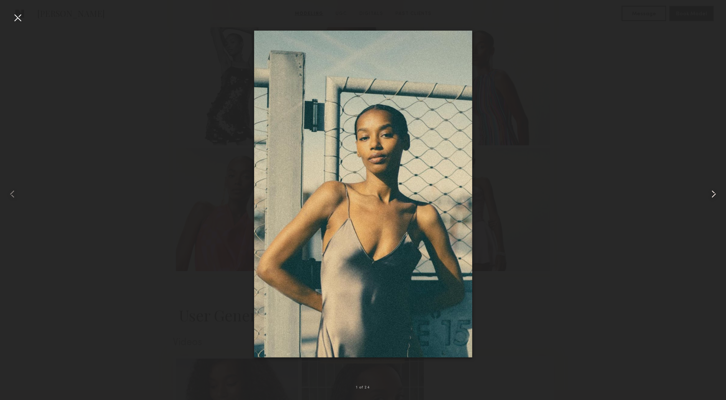
click at [709, 193] on common-icon at bounding box center [713, 194] width 12 height 12
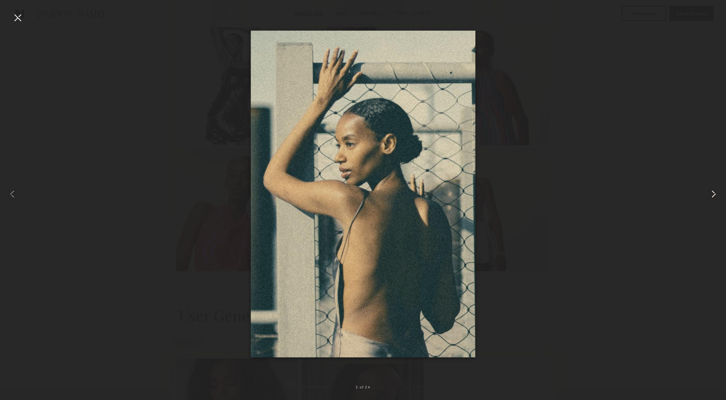
click at [709, 193] on common-icon at bounding box center [713, 194] width 12 height 12
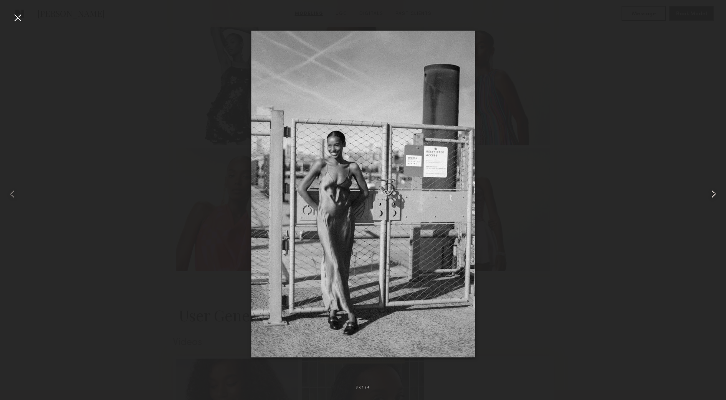
click at [709, 193] on common-icon at bounding box center [713, 194] width 12 height 12
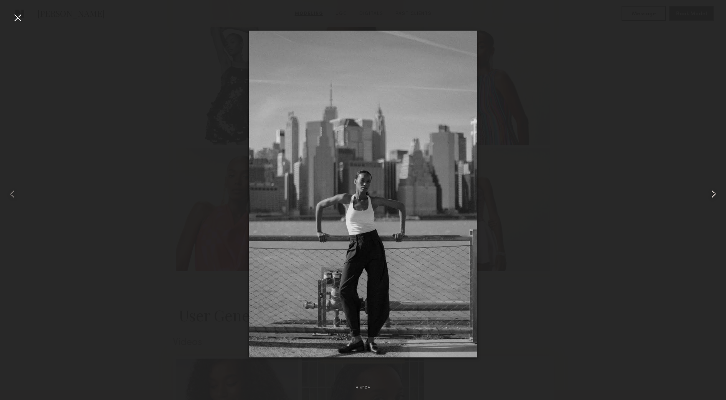
click at [709, 193] on common-icon at bounding box center [713, 194] width 12 height 12
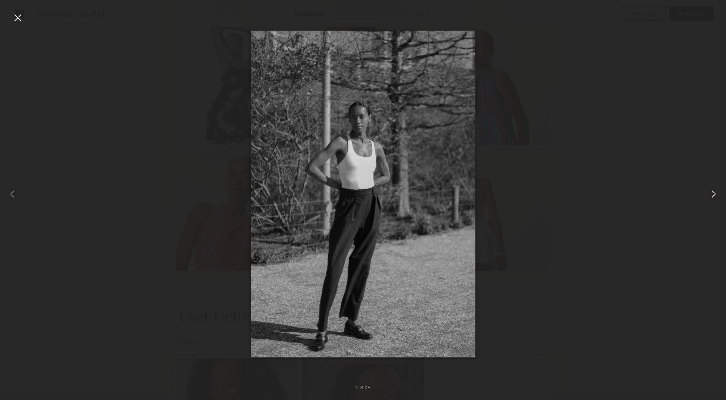
click at [709, 193] on common-icon at bounding box center [713, 194] width 12 height 12
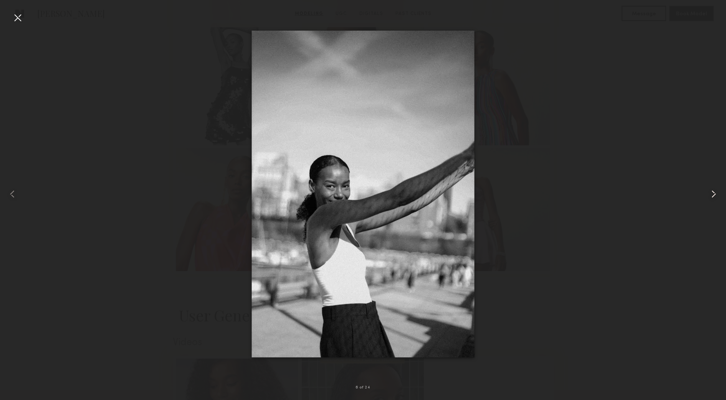
click at [709, 193] on common-icon at bounding box center [713, 194] width 12 height 12
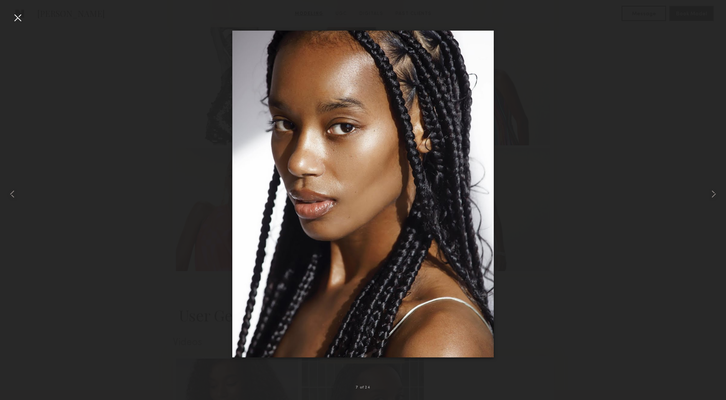
click at [17, 19] on div at bounding box center [18, 18] width 12 height 12
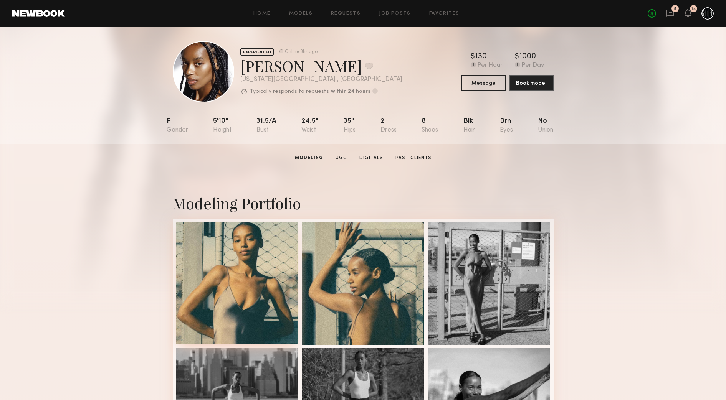
scroll to position [0, 0]
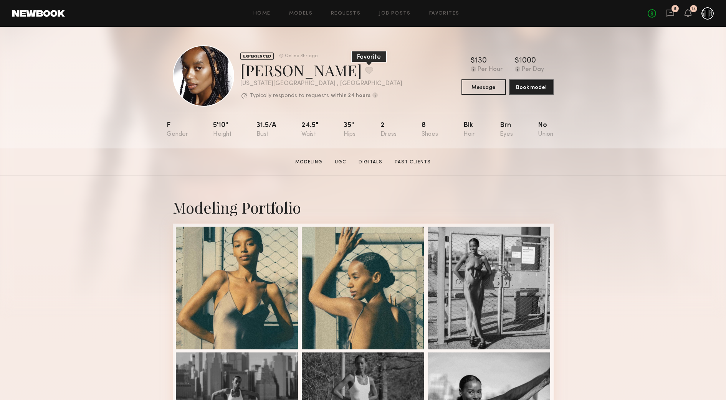
click at [365, 72] on button at bounding box center [369, 70] width 8 height 7
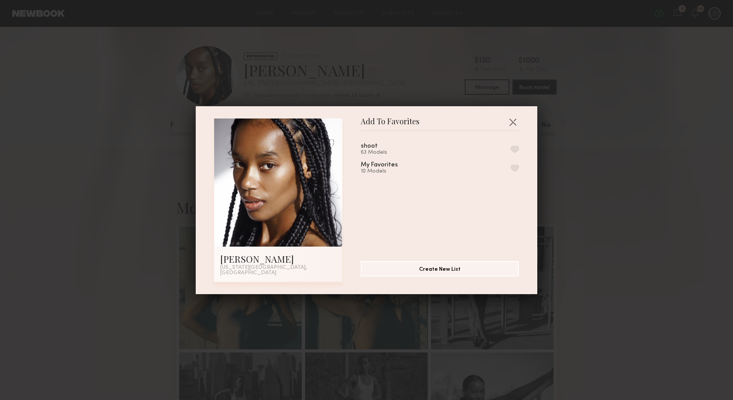
click at [511, 171] on button "button" at bounding box center [515, 168] width 8 height 7
click at [513, 124] on button "button" at bounding box center [513, 122] width 12 height 12
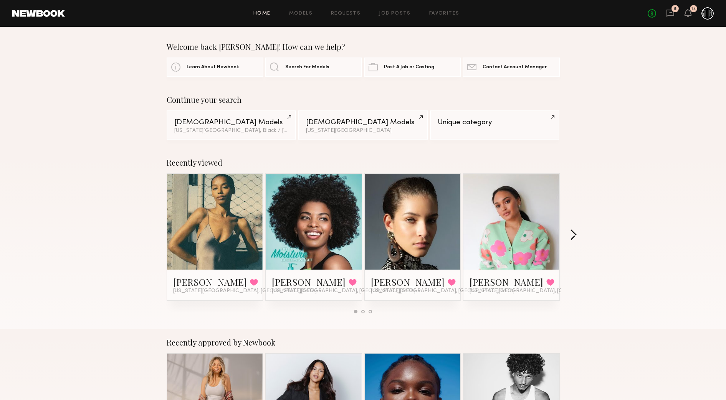
click at [573, 235] on button "button" at bounding box center [573, 236] width 7 height 13
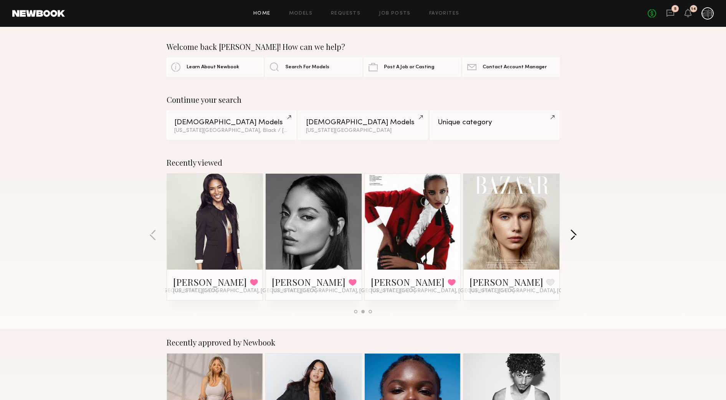
click at [573, 235] on button "button" at bounding box center [573, 236] width 7 height 13
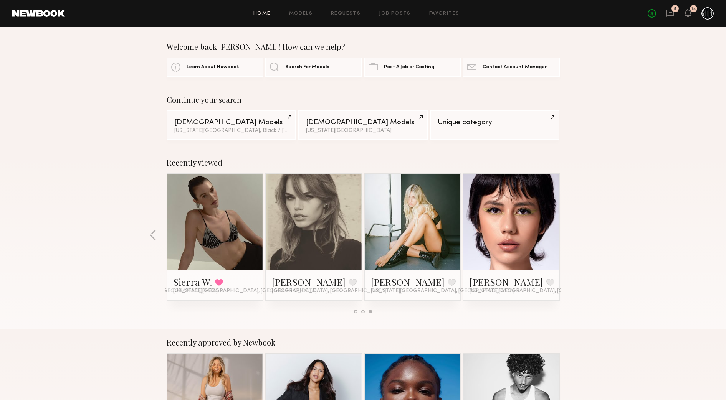
click at [573, 235] on div "Recently viewed Paige G. Favorited New York City, NY Christina S. Favorited New…" at bounding box center [363, 239] width 726 height 180
click at [158, 239] on div "Recently viewed Paige G. Favorited New York City, NY Christina S. Favorited New…" at bounding box center [363, 239] width 726 height 180
click at [153, 238] on button "button" at bounding box center [152, 236] width 7 height 13
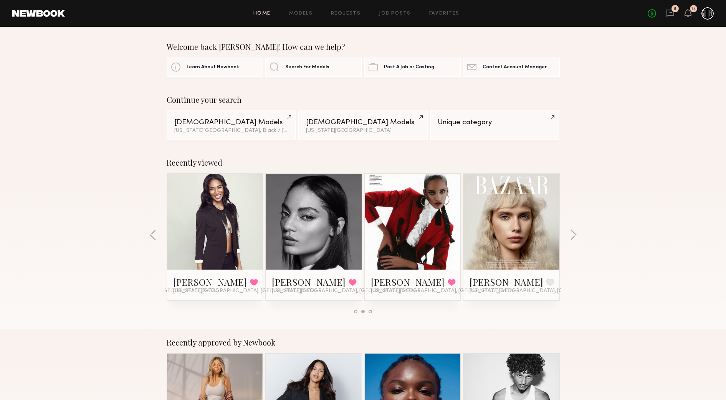
click at [397, 235] on link at bounding box center [412, 222] width 47 height 96
click at [317, 231] on link at bounding box center [313, 222] width 47 height 96
click at [158, 232] on div "Recently viewed Paige G. Favorited New York City, NY Christina S. Favorited New…" at bounding box center [363, 239] width 726 height 180
click at [155, 234] on button "button" at bounding box center [152, 236] width 7 height 13
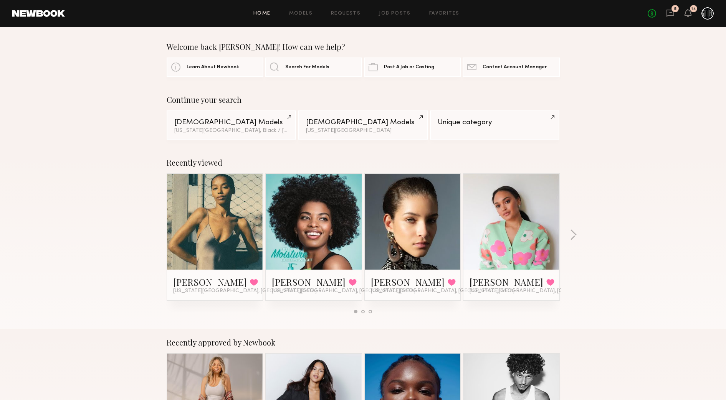
click at [155, 234] on div "Recently viewed Paige G. Favorited New York City, NY Christina S. Favorited New…" at bounding box center [363, 239] width 726 height 180
click at [234, 213] on link at bounding box center [215, 222] width 47 height 96
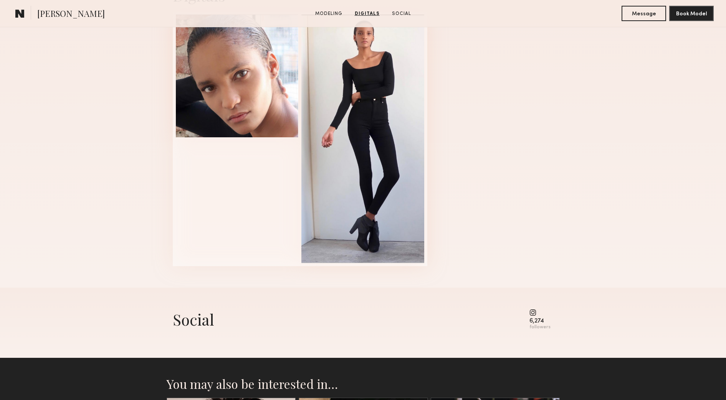
scroll to position [912, 0]
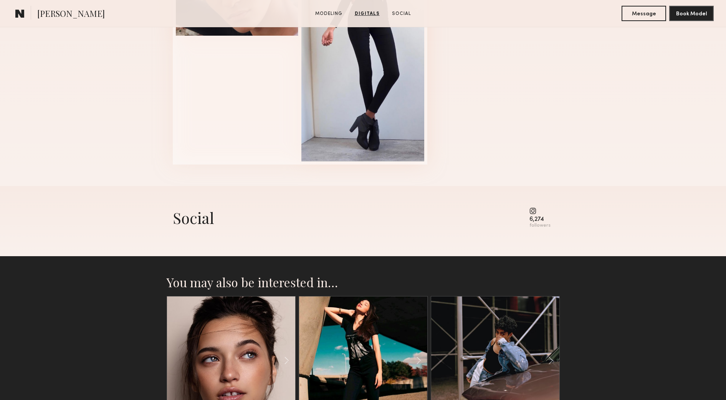
click at [531, 215] on common-icon at bounding box center [539, 211] width 21 height 7
click at [532, 215] on common-icon at bounding box center [539, 211] width 21 height 7
click at [533, 215] on common-icon at bounding box center [539, 211] width 21 height 7
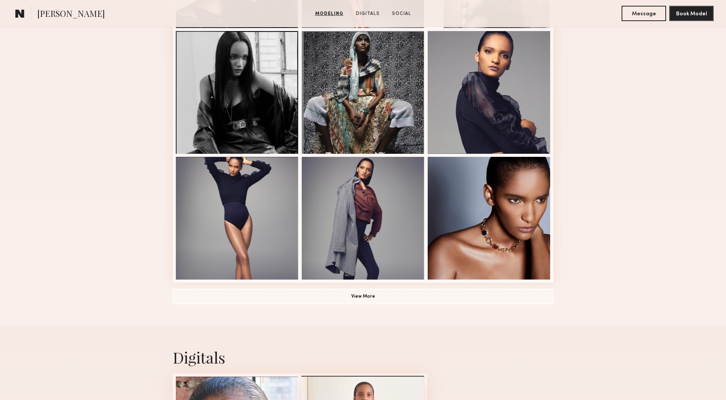
scroll to position [432, 0]
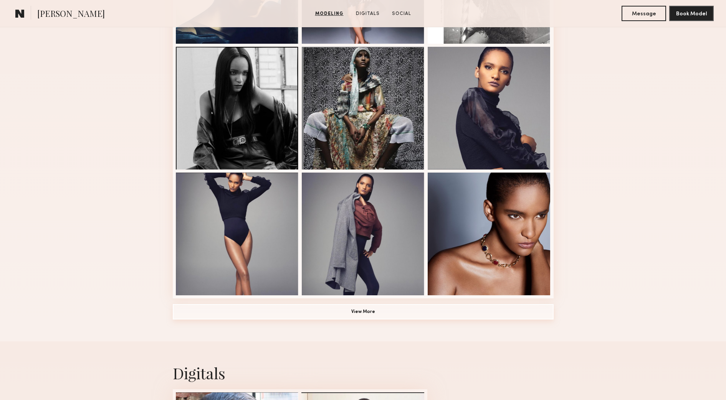
click at [394, 315] on button "View More" at bounding box center [363, 311] width 381 height 15
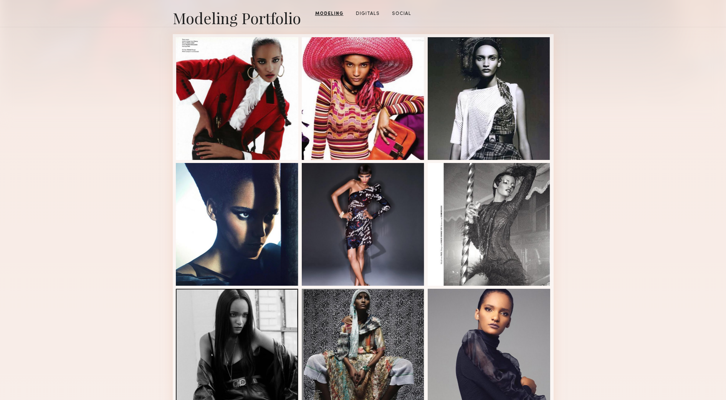
scroll to position [96, 0]
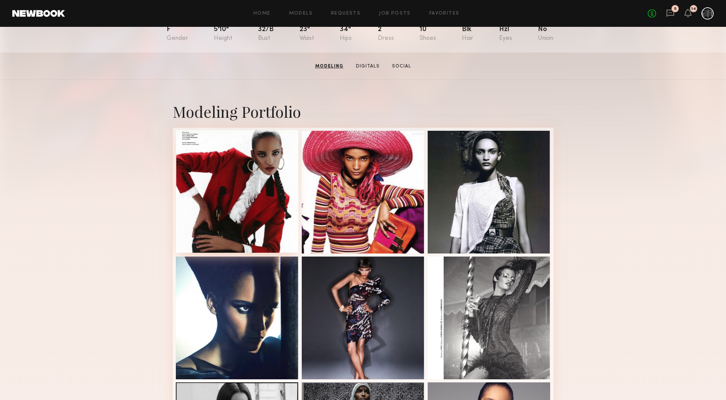
click at [273, 233] on div at bounding box center [237, 191] width 123 height 123
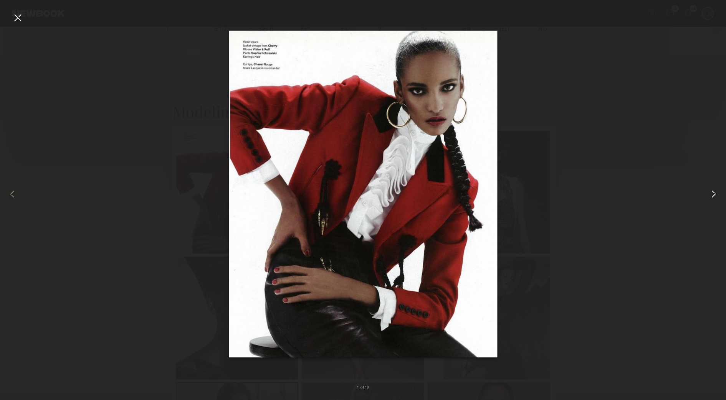
click at [712, 190] on common-icon at bounding box center [713, 194] width 12 height 12
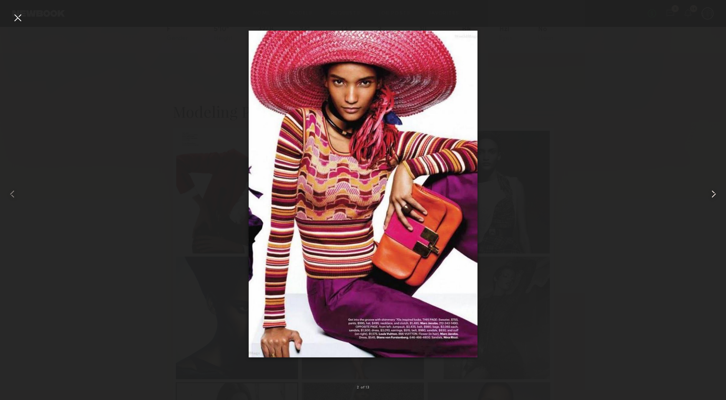
click at [712, 190] on common-icon at bounding box center [713, 194] width 12 height 12
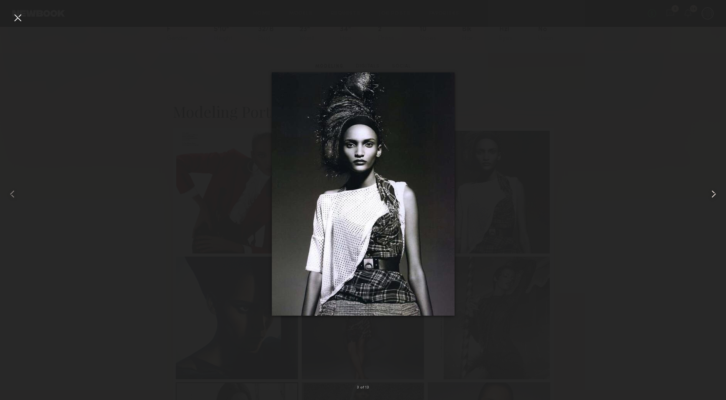
click at [712, 190] on common-icon at bounding box center [713, 194] width 12 height 12
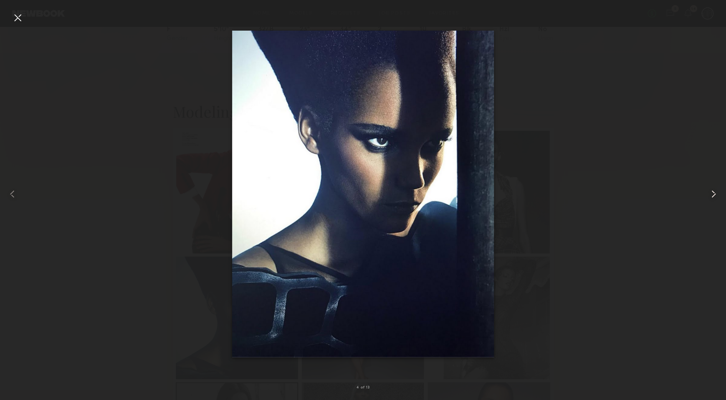
click at [712, 190] on common-icon at bounding box center [713, 194] width 12 height 12
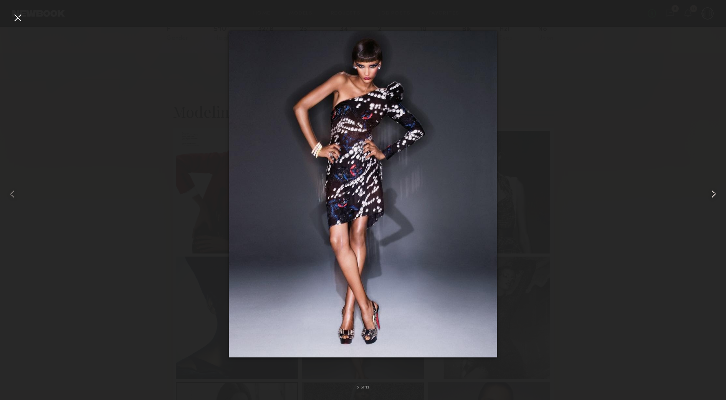
click at [712, 190] on common-icon at bounding box center [713, 194] width 12 height 12
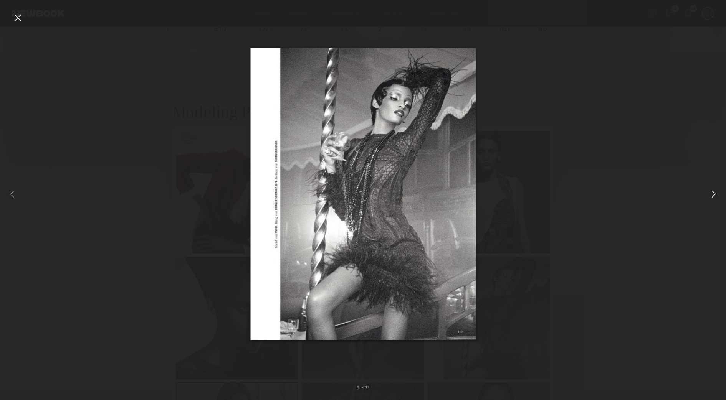
click at [712, 190] on common-icon at bounding box center [713, 194] width 12 height 12
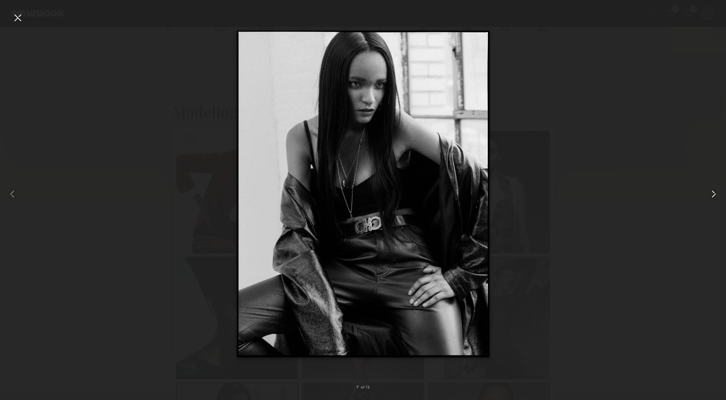
click at [712, 190] on common-icon at bounding box center [713, 194] width 12 height 12
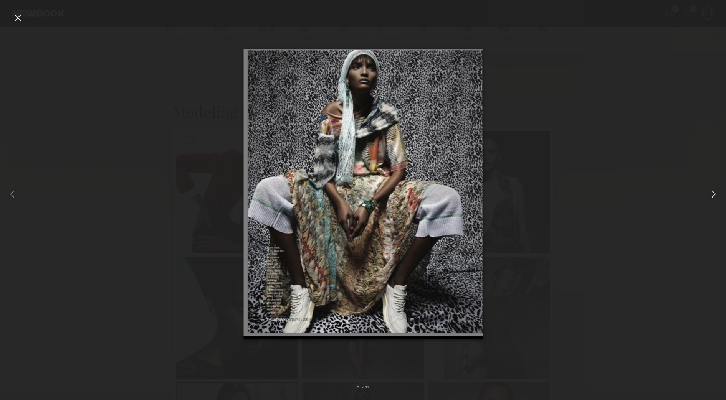
click at [712, 190] on common-icon at bounding box center [713, 194] width 12 height 12
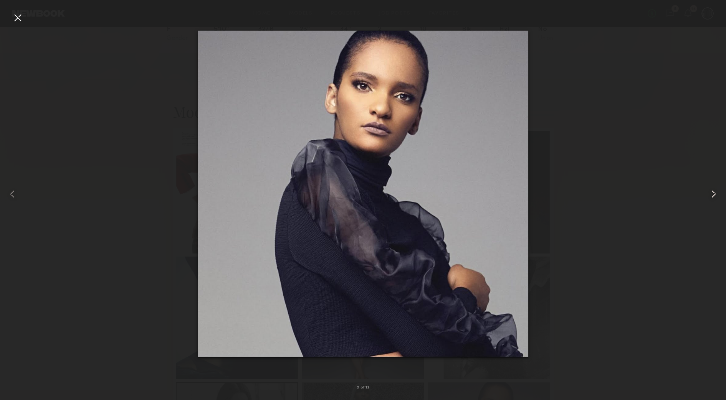
click at [712, 190] on common-icon at bounding box center [713, 194] width 12 height 12
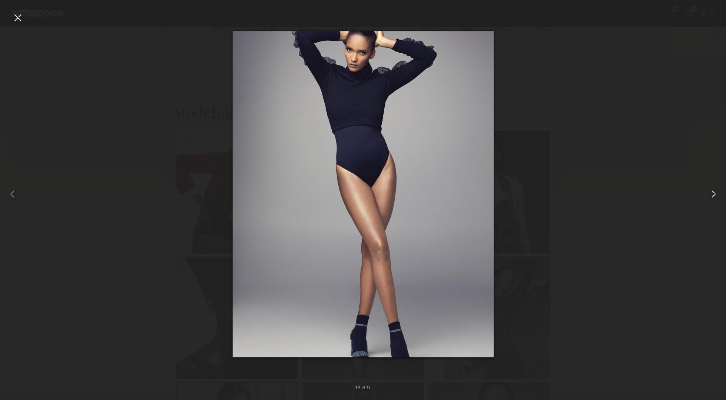
click at [712, 190] on common-icon at bounding box center [713, 194] width 12 height 12
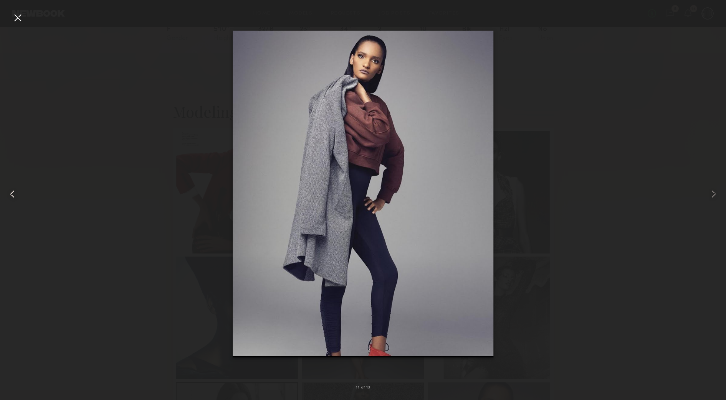
click at [14, 24] on div at bounding box center [14, 194] width 29 height 364
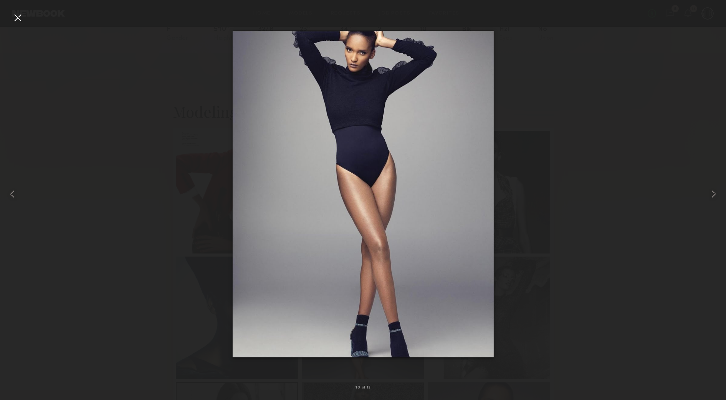
click at [214, 104] on div at bounding box center [363, 194] width 726 height 364
click at [14, 16] on div at bounding box center [18, 18] width 12 height 12
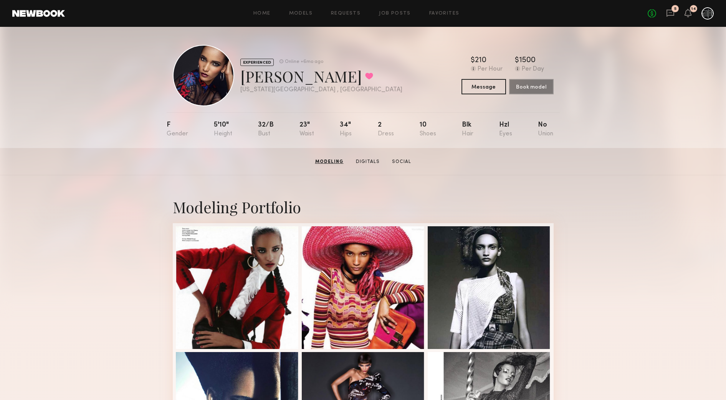
scroll to position [0, 0]
click at [361, 162] on link "Digitals" at bounding box center [367, 162] width 30 height 7
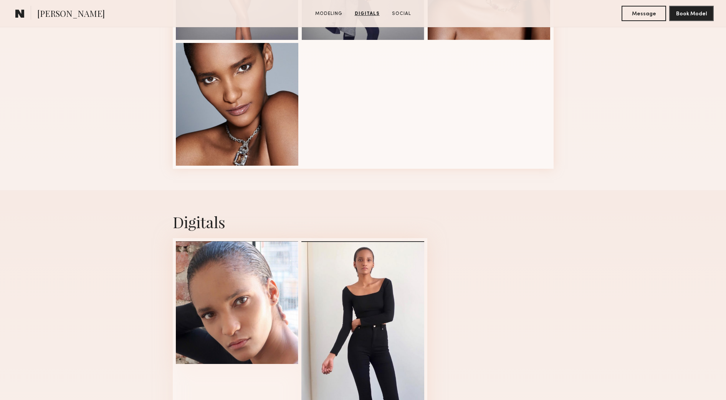
scroll to position [642, 0]
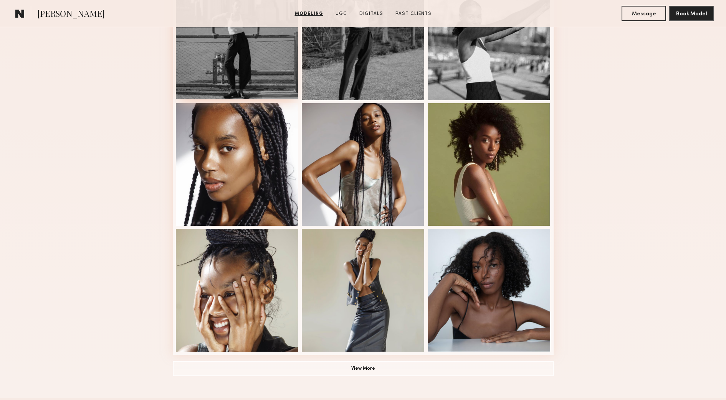
scroll to position [480, 0]
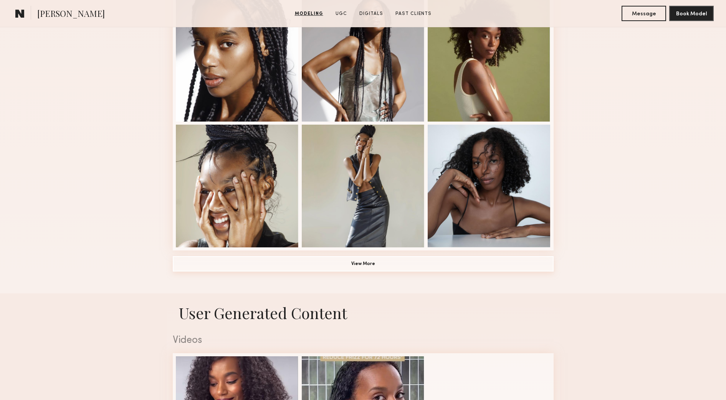
click at [324, 268] on button "View More" at bounding box center [363, 263] width 381 height 15
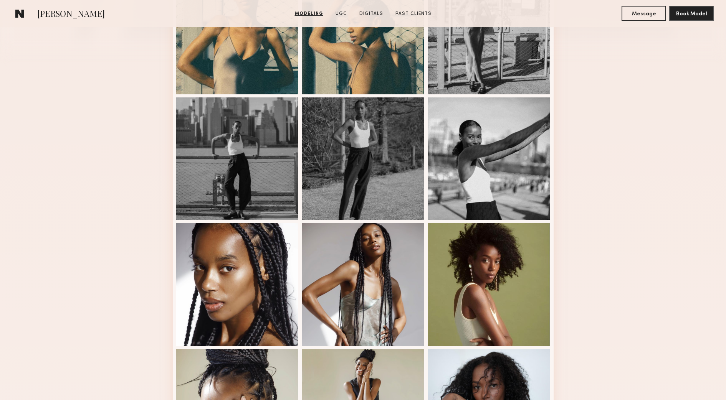
scroll to position [144, 0]
